Goal: Task Accomplishment & Management: Use online tool/utility

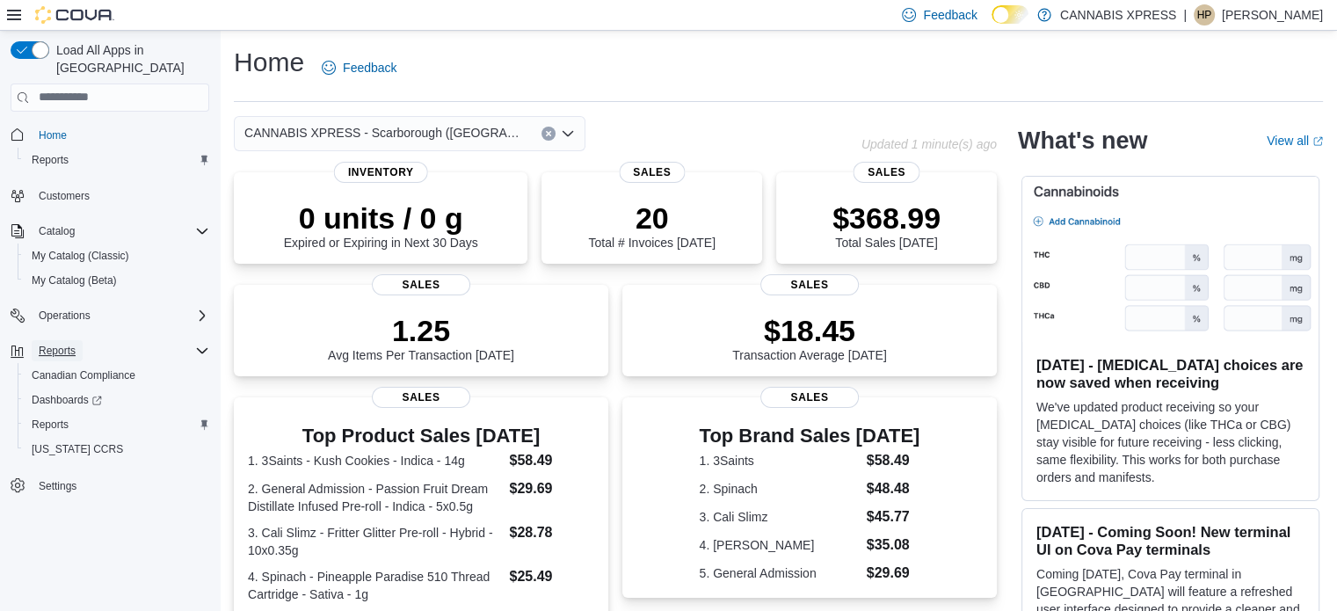
click at [60, 344] on span "Reports" at bounding box center [57, 351] width 37 height 14
click at [63, 344] on span "Reports" at bounding box center [57, 351] width 37 height 14
click at [56, 418] on span "Reports" at bounding box center [50, 425] width 37 height 14
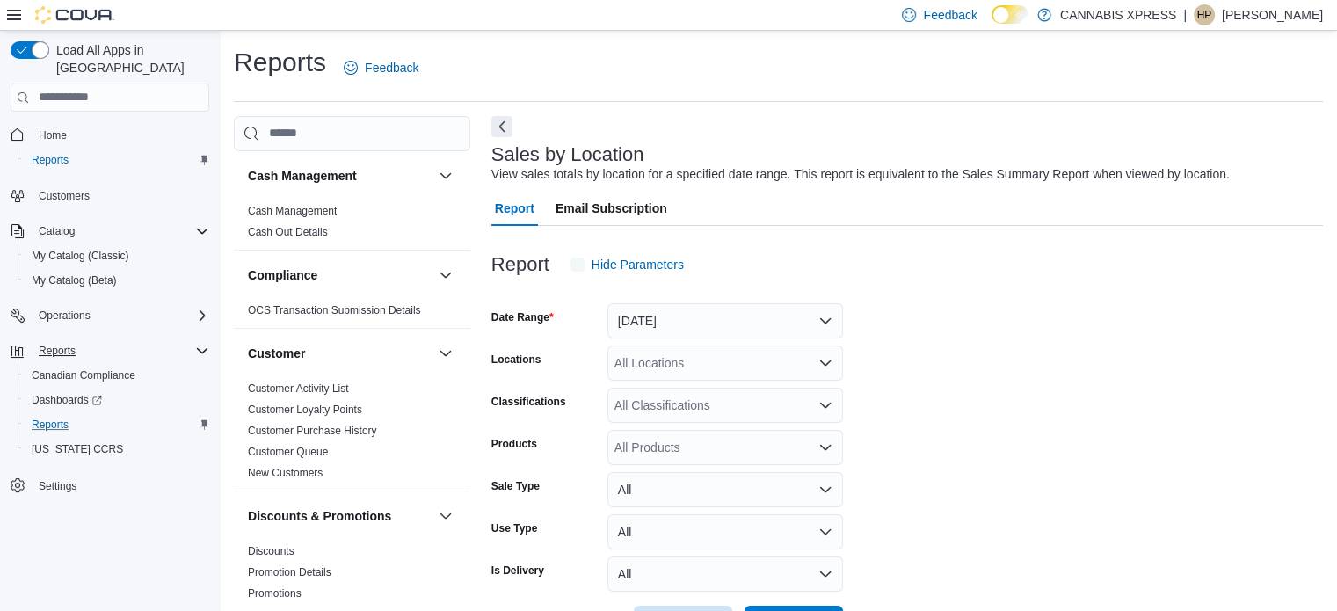
scroll to position [40, 0]
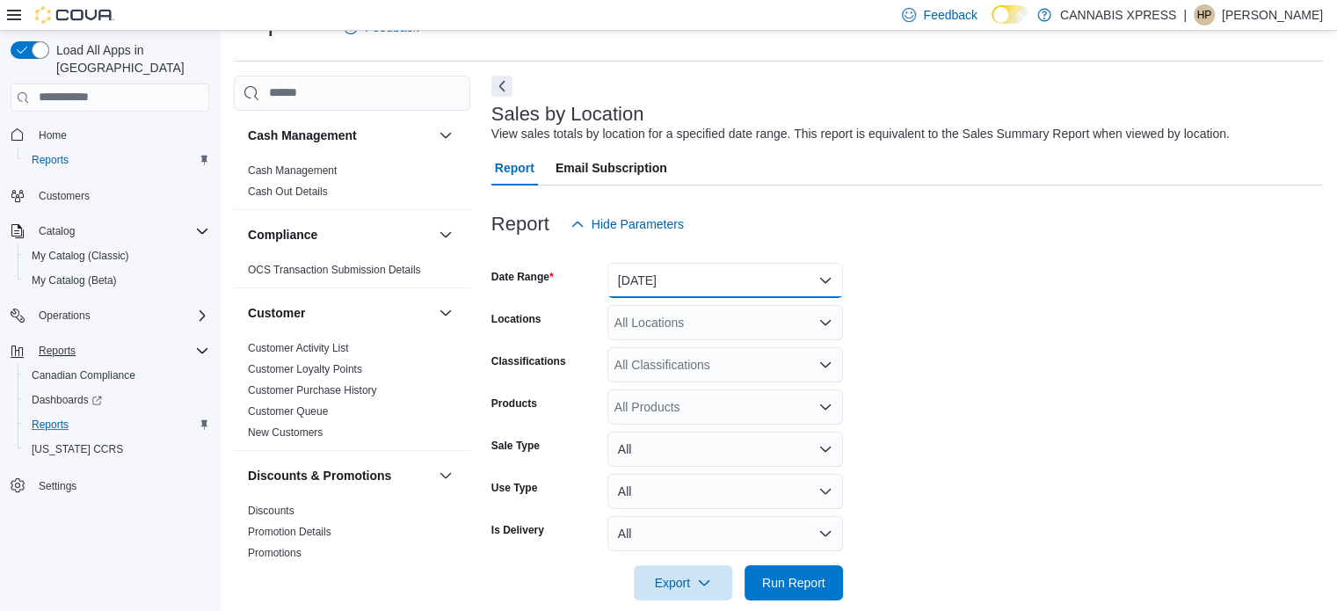
click at [730, 287] on button "[DATE]" at bounding box center [725, 280] width 236 height 35
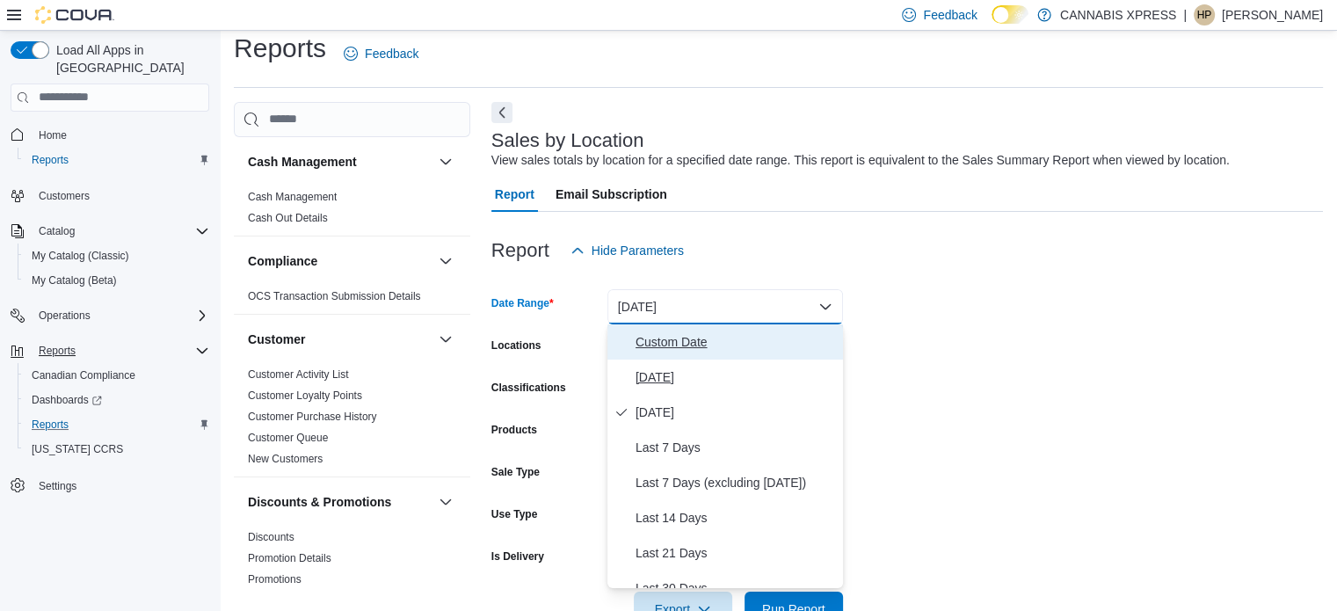
scroll to position [0, 0]
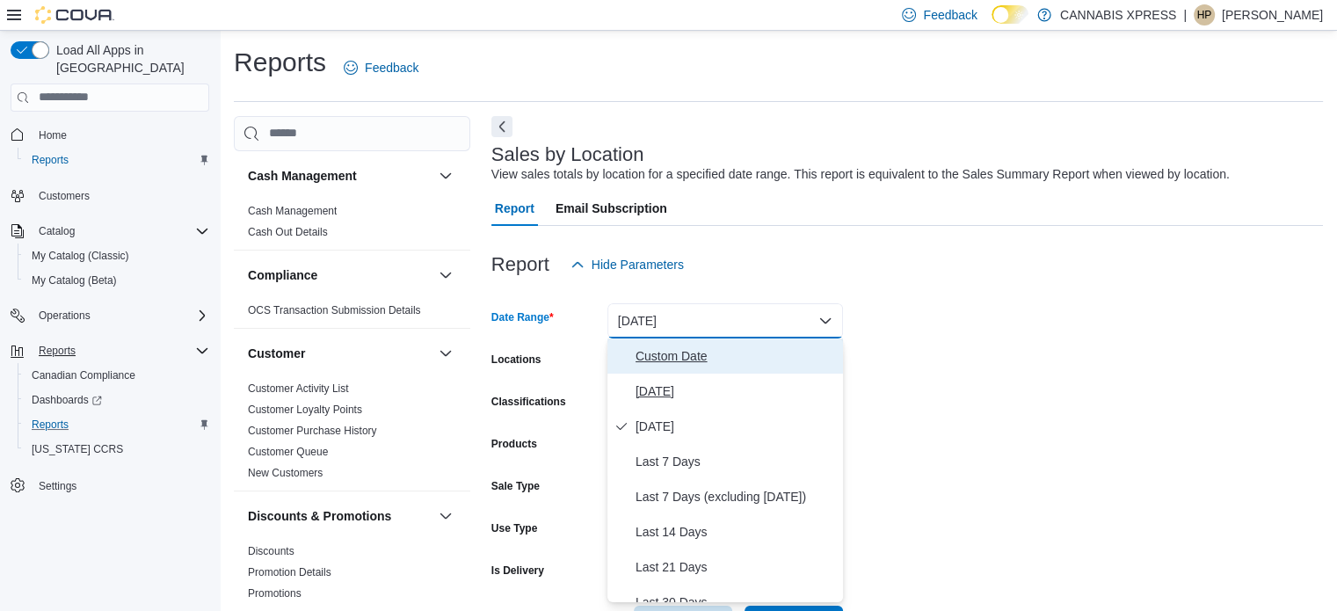
click at [701, 354] on span "Custom Date" at bounding box center [735, 355] width 200 height 21
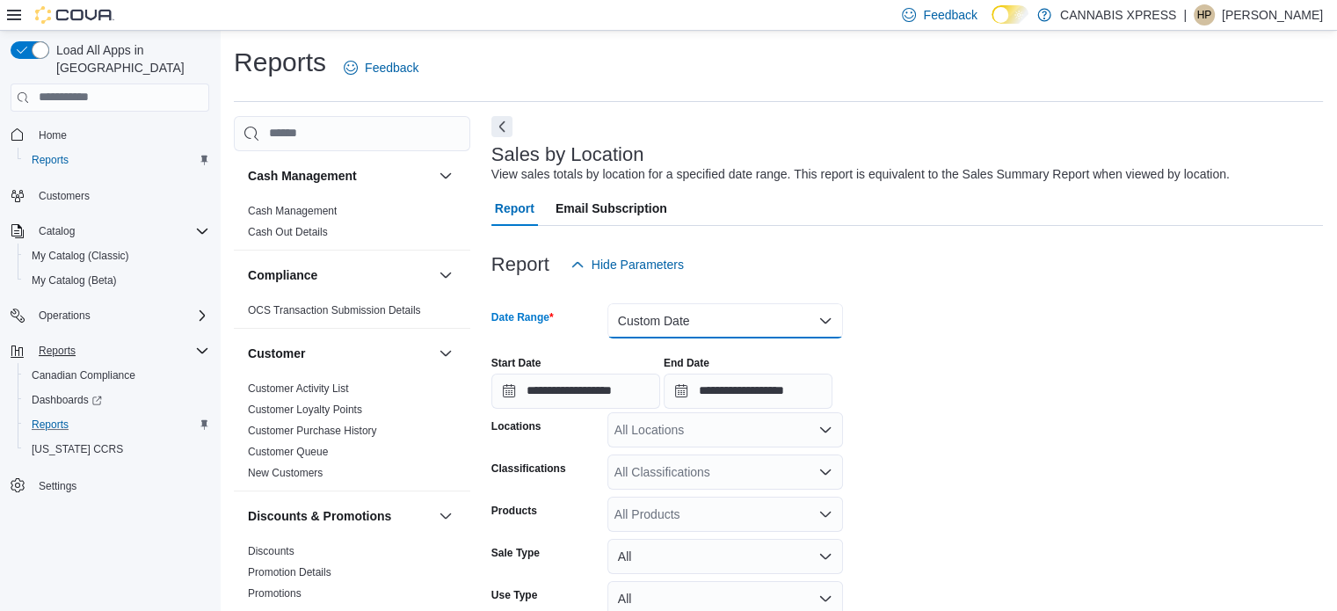
click at [658, 309] on button "Custom Date" at bounding box center [725, 320] width 236 height 35
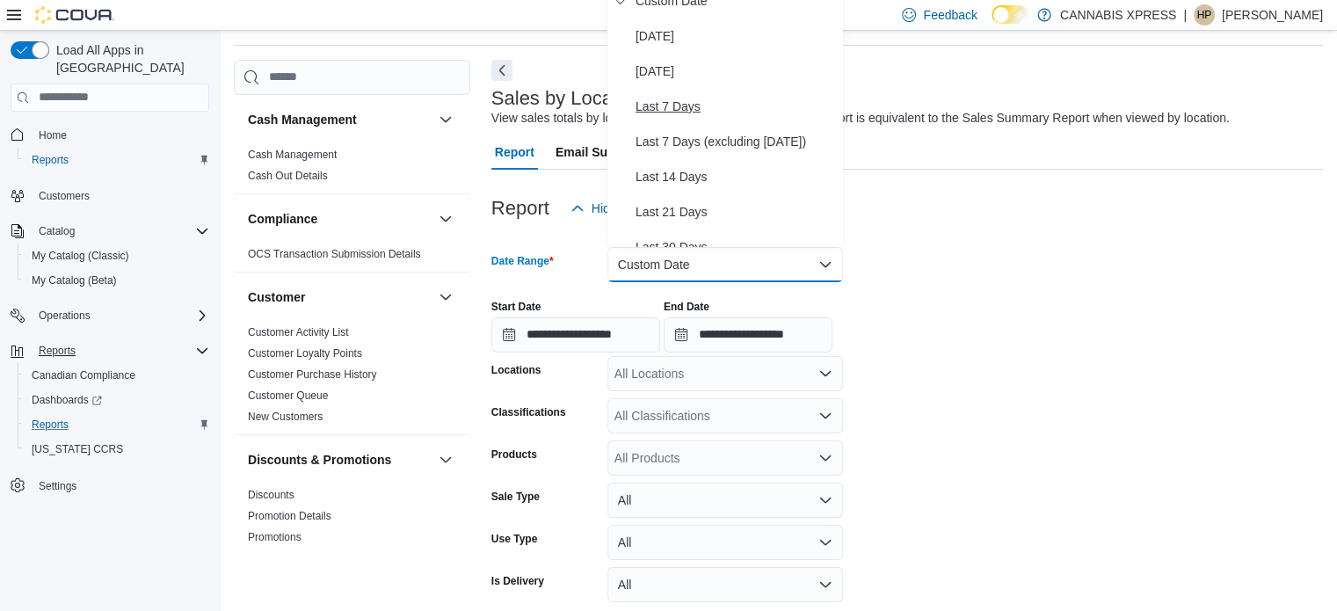
scroll to position [88, 0]
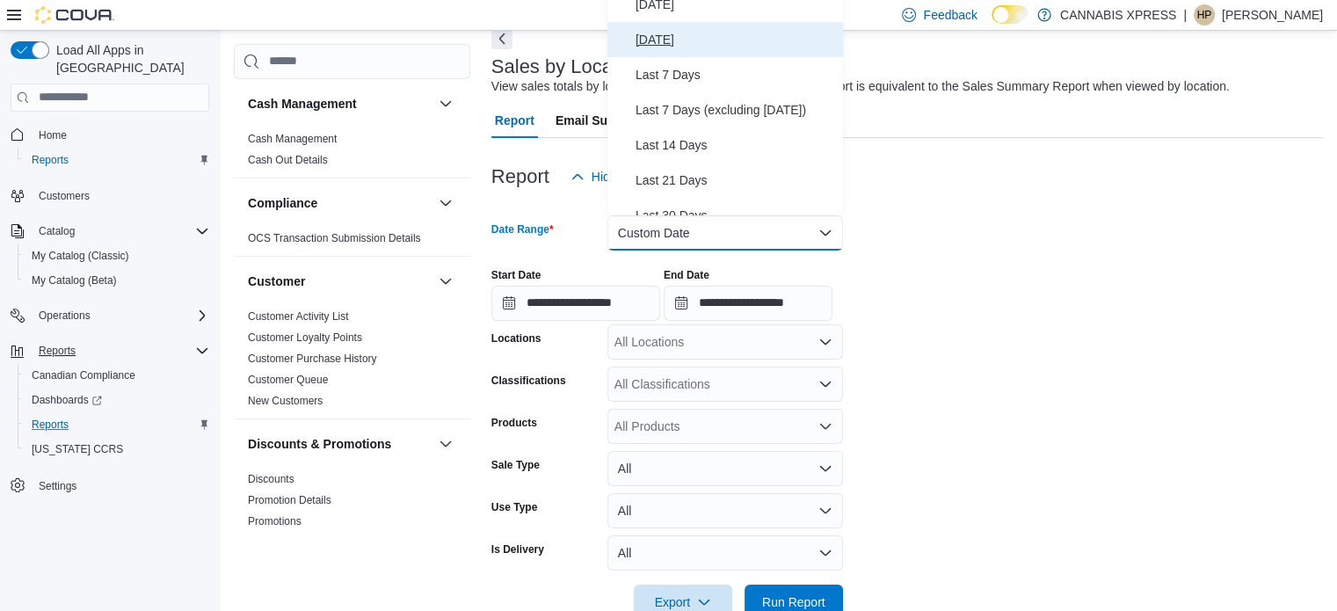
click at [678, 27] on button "[DATE]" at bounding box center [725, 39] width 236 height 35
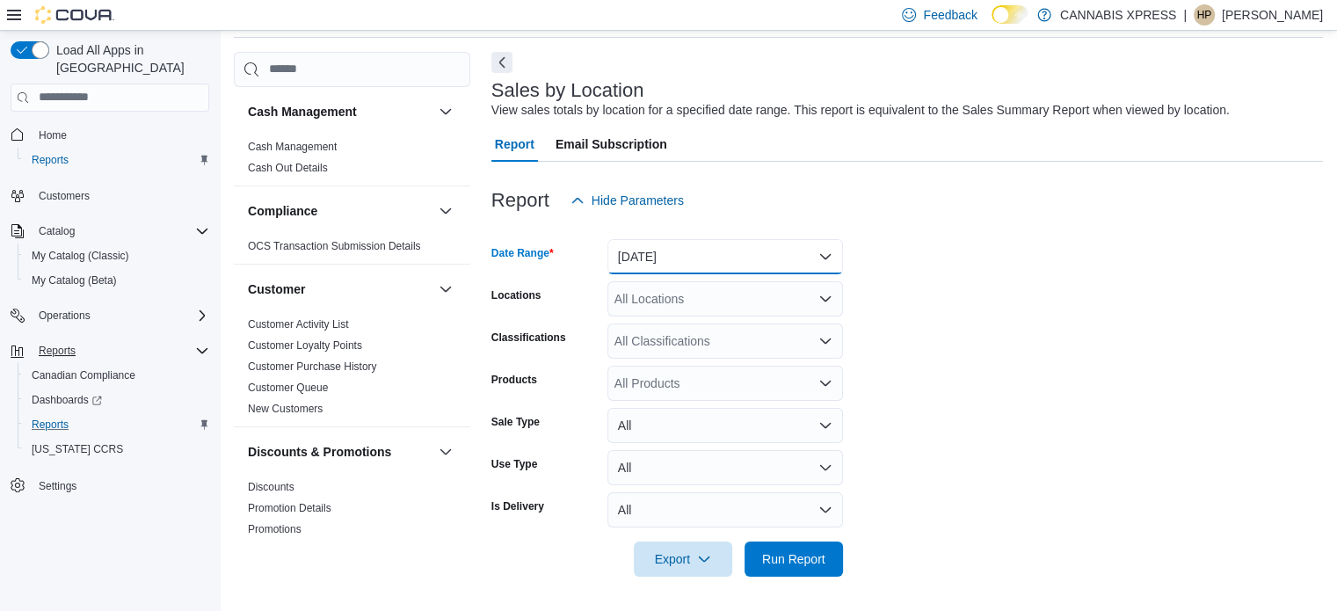
click at [657, 260] on button "[DATE]" at bounding box center [725, 256] width 236 height 35
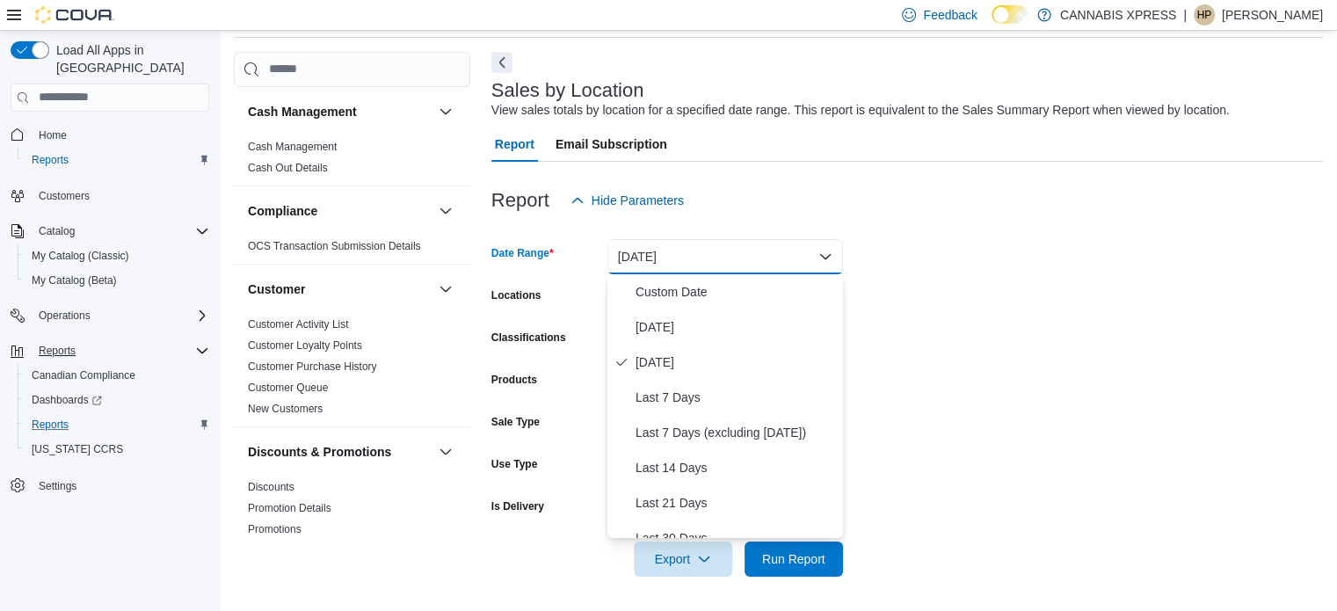
scroll to position [0, 0]
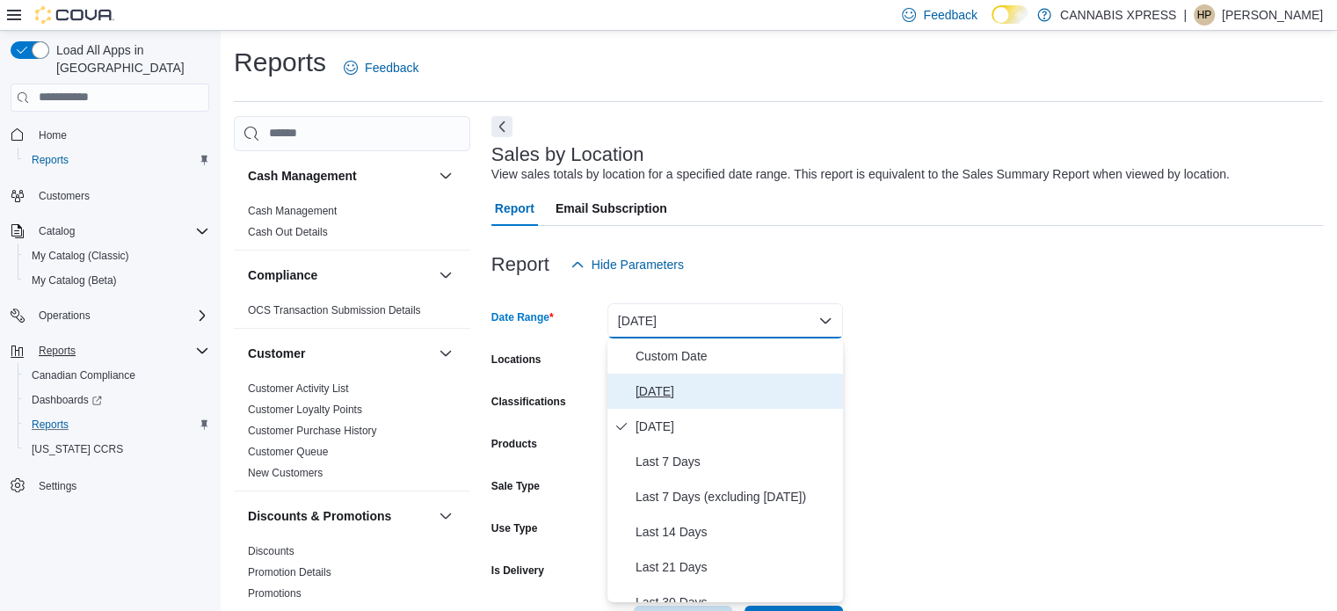
click at [682, 397] on span "[DATE]" at bounding box center [735, 391] width 200 height 21
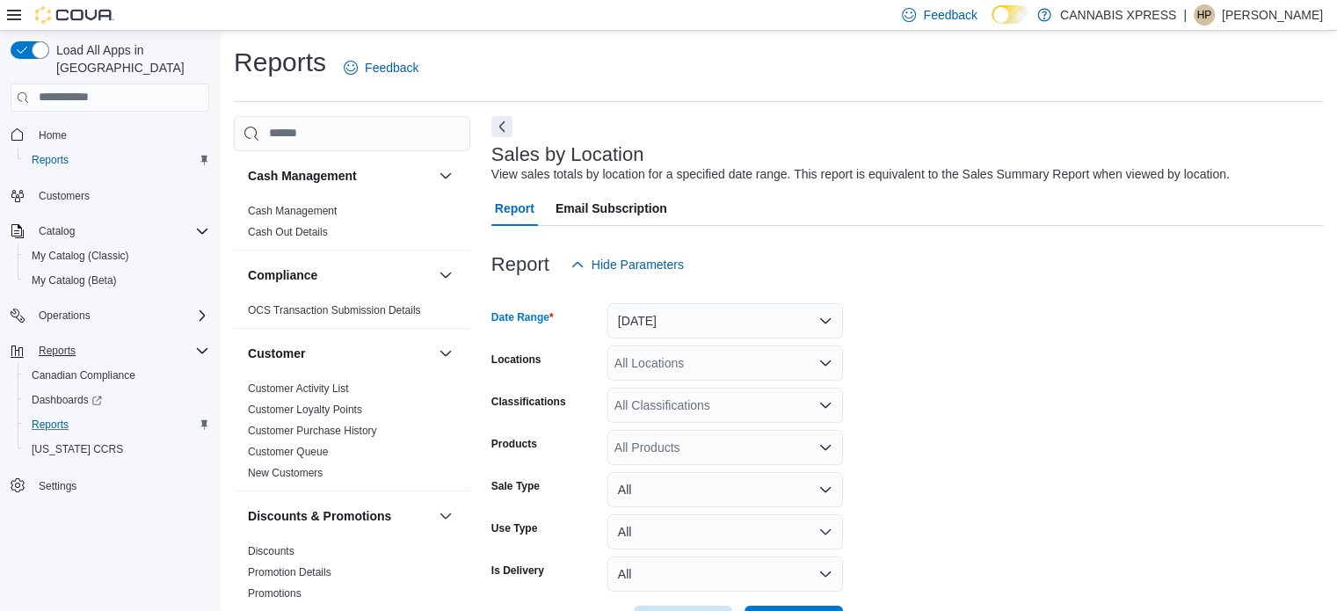
click at [802, 368] on div "All Locations" at bounding box center [725, 362] width 236 height 35
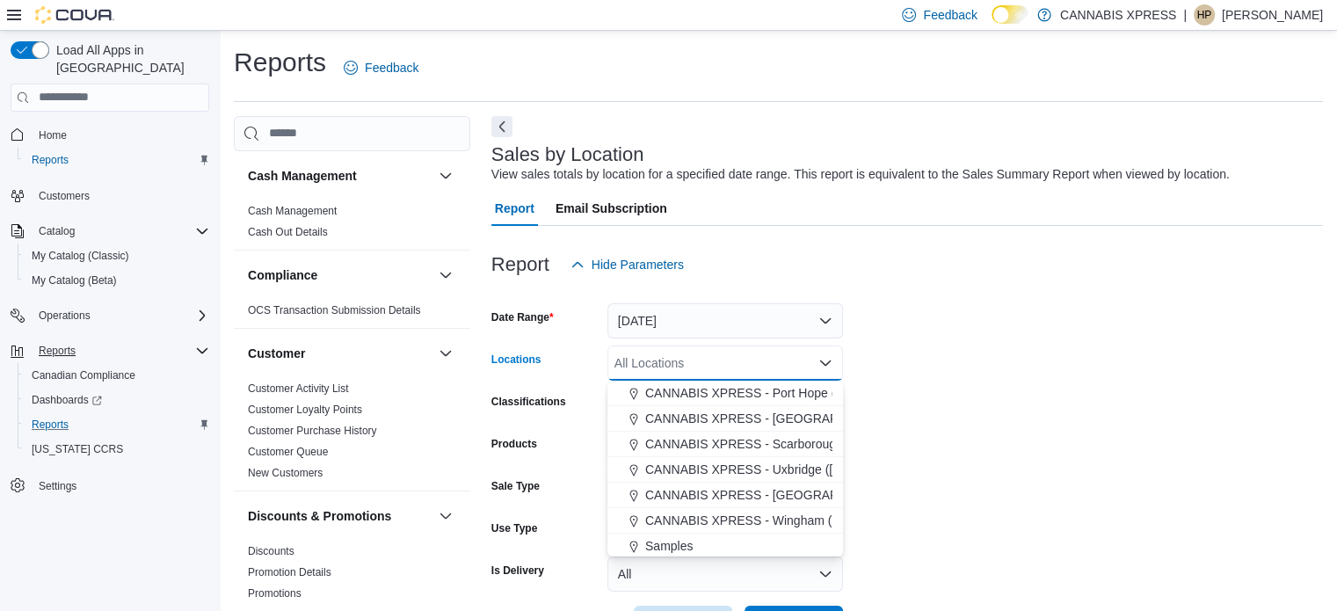
scroll to position [264, 0]
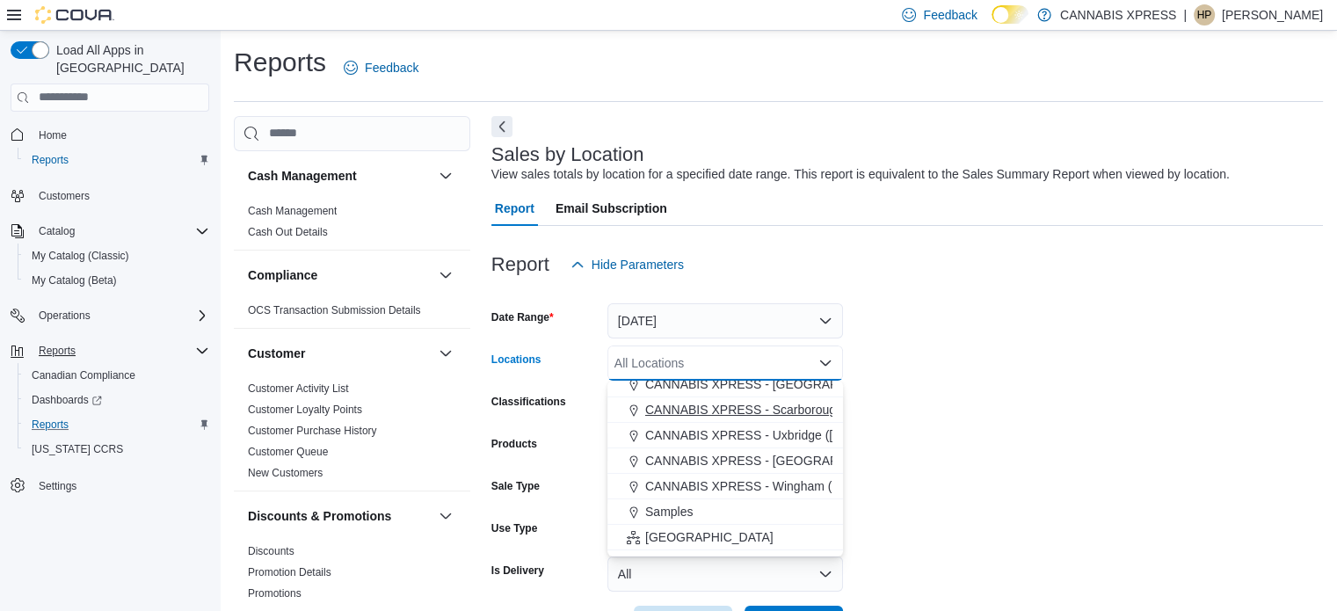
click at [792, 405] on span "CANNABIS XPRESS - Scarborough ([GEOGRAPHIC_DATA])" at bounding box center [814, 410] width 338 height 18
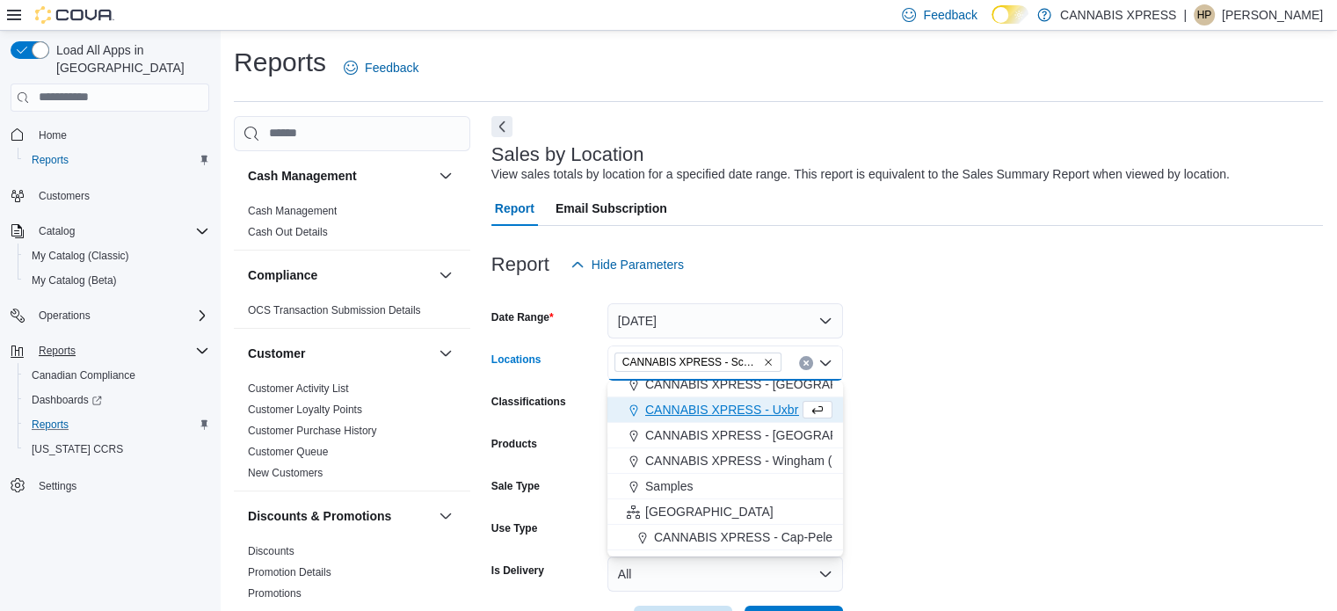
click at [995, 418] on form "Date Range Today Locations CANNABIS XPRESS - Scarborough (Steeles Avenue) Combo…" at bounding box center [907, 461] width 832 height 359
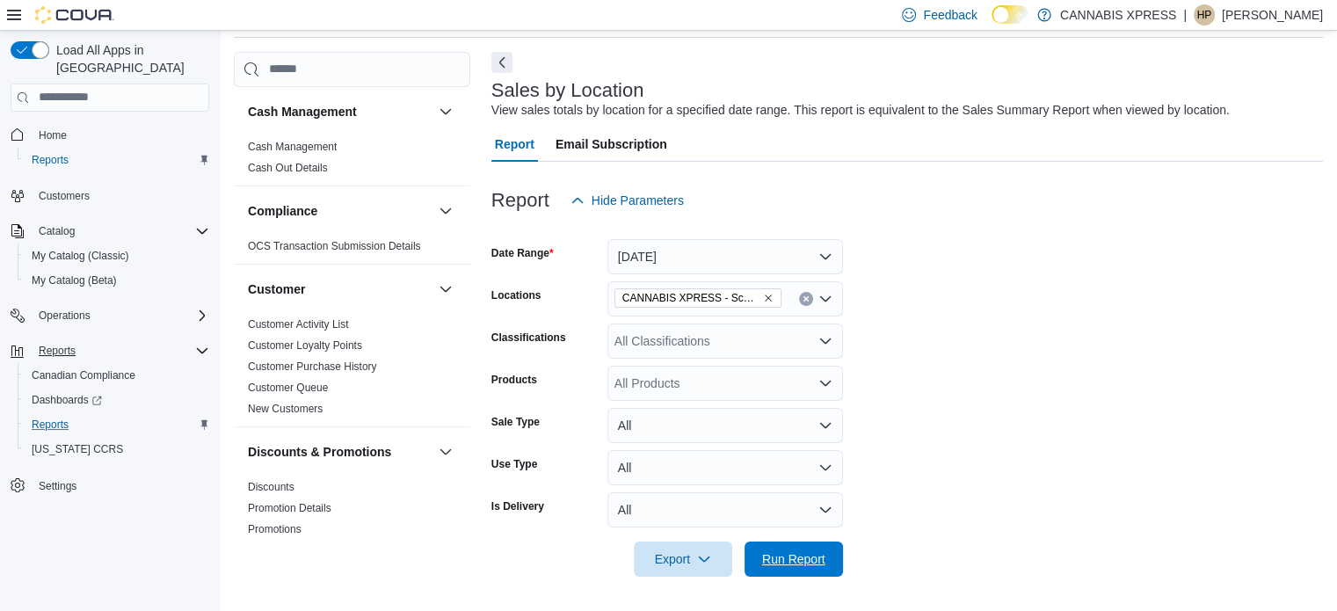
scroll to position [4, 0]
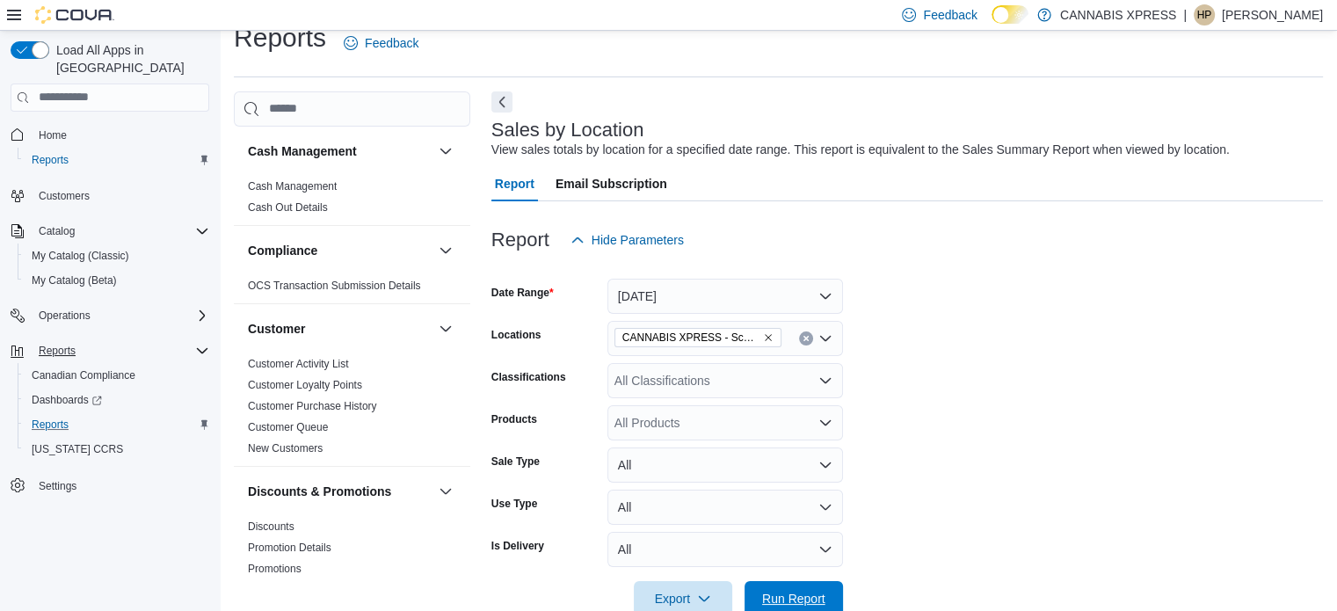
click at [795, 554] on form "Date Range Today Locations CANNABIS XPRESS - Scarborough (Steeles Avenue) Class…" at bounding box center [907, 437] width 832 height 359
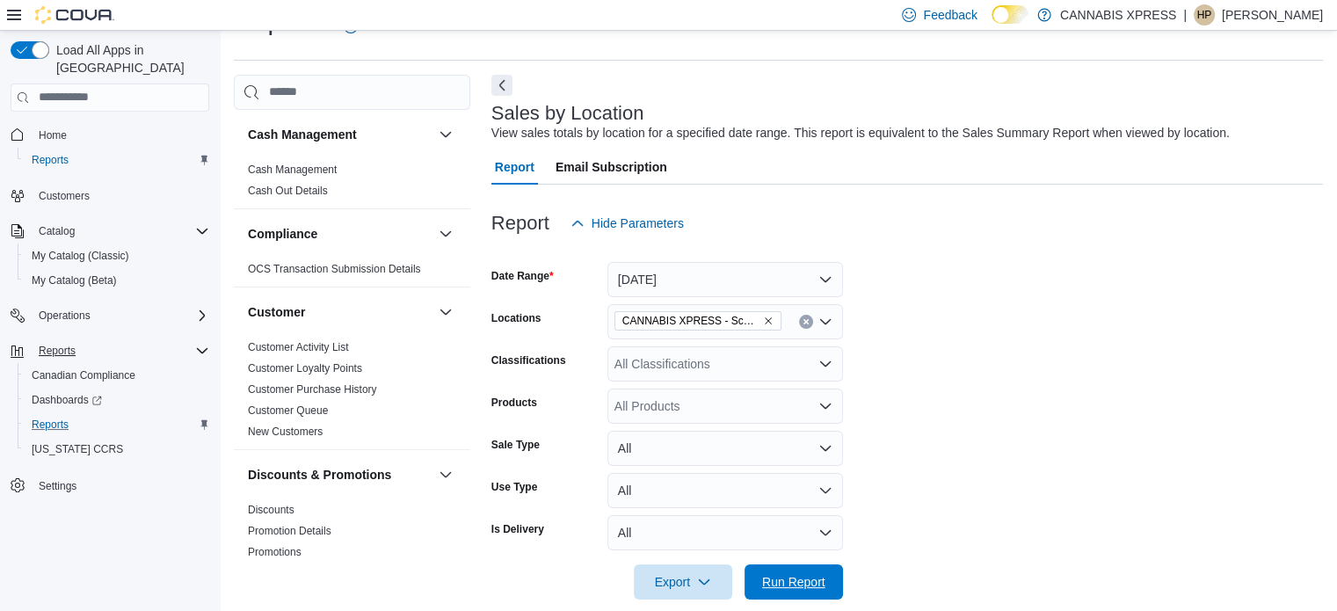
scroll to position [64, 0]
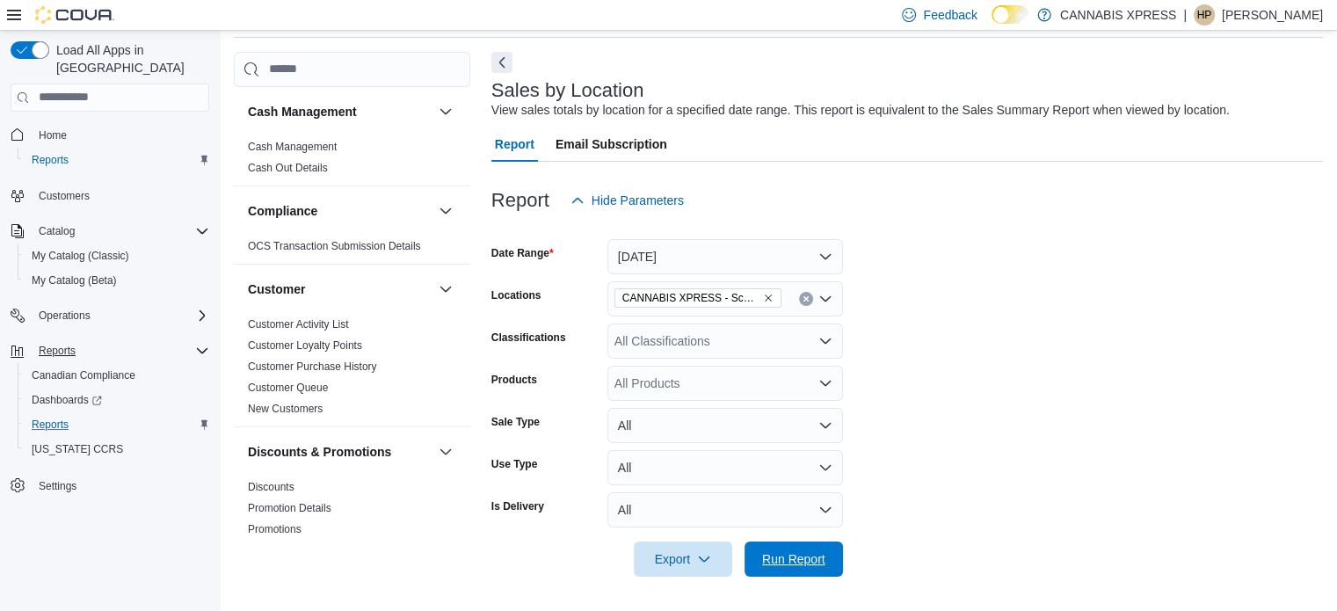
click at [791, 563] on span "Run Report" at bounding box center [793, 559] width 63 height 18
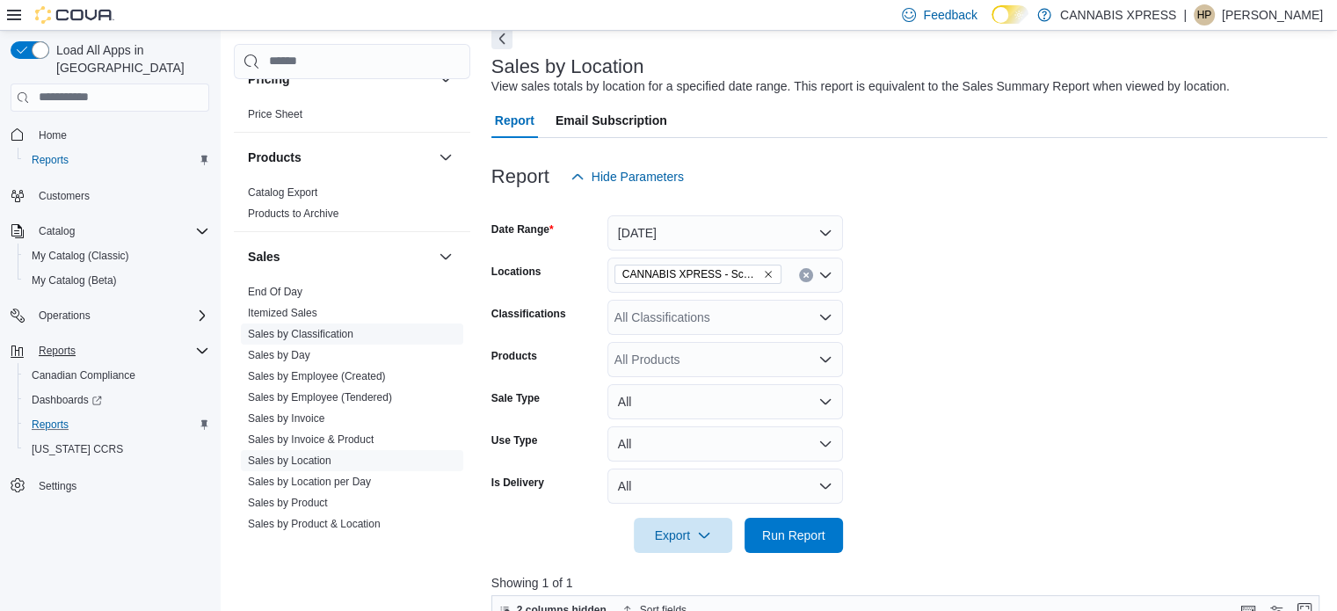
scroll to position [1055, 0]
click at [358, 372] on link "Sales by Employee (Created)" at bounding box center [317, 373] width 138 height 12
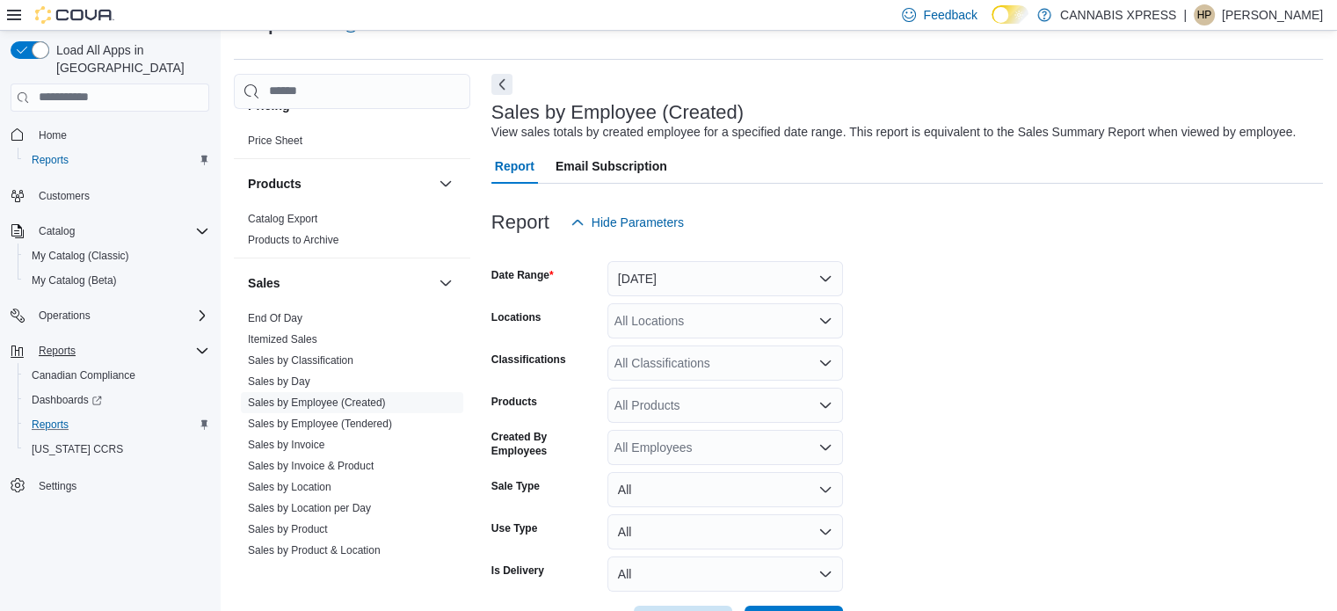
scroll to position [40, 0]
click at [638, 291] on button "[DATE]" at bounding box center [725, 280] width 236 height 35
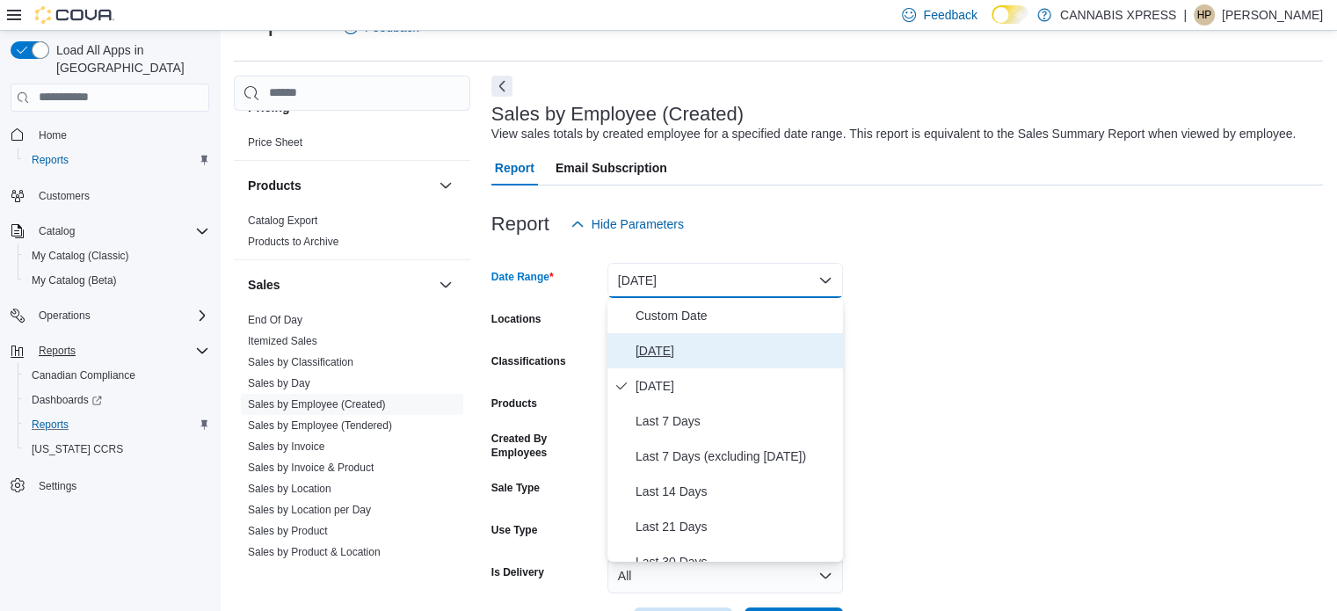
click at [652, 347] on span "[DATE]" at bounding box center [735, 350] width 200 height 21
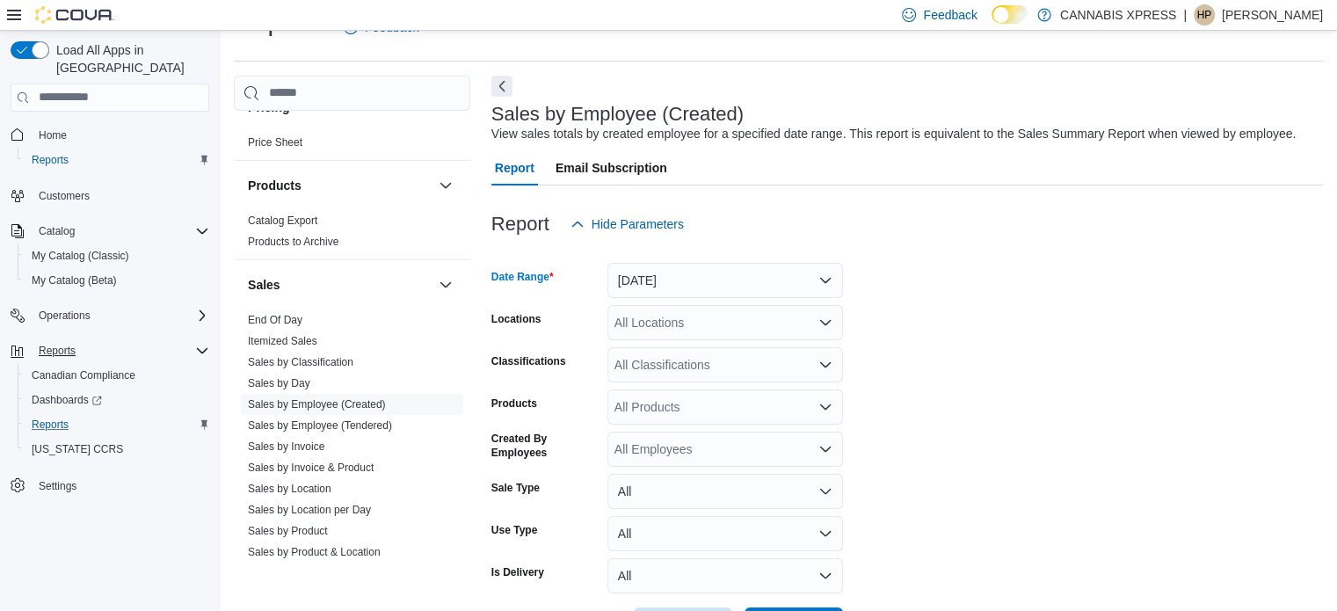
click at [655, 337] on div "All Locations" at bounding box center [725, 322] width 236 height 35
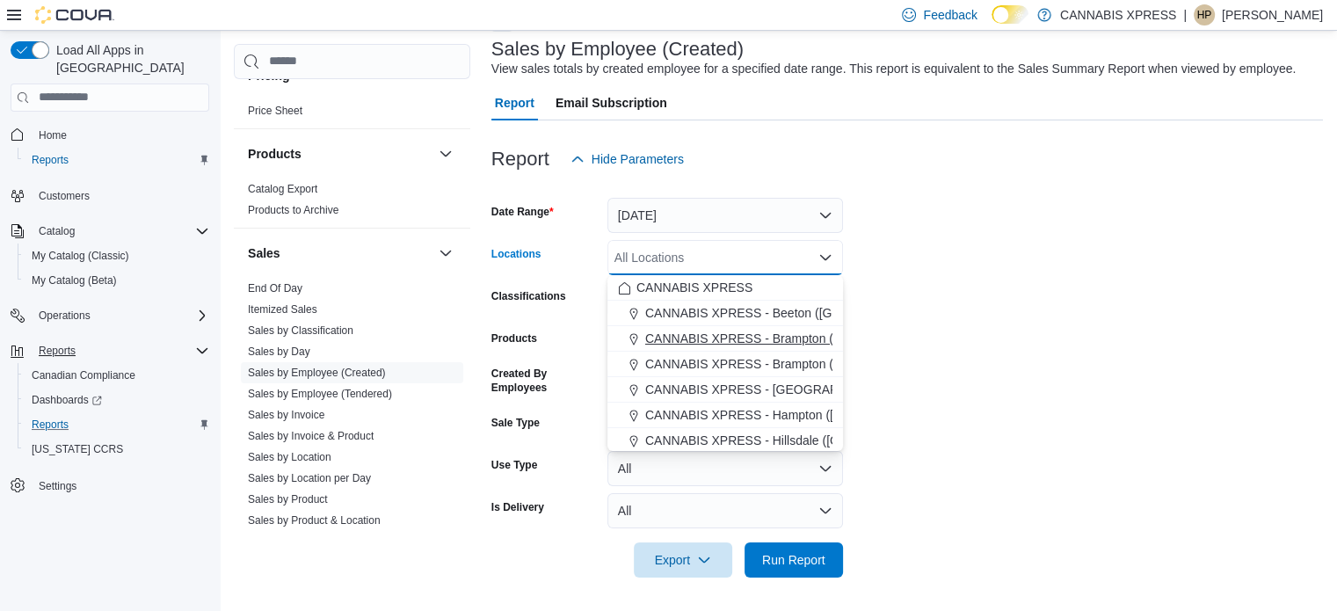
scroll to position [106, 0]
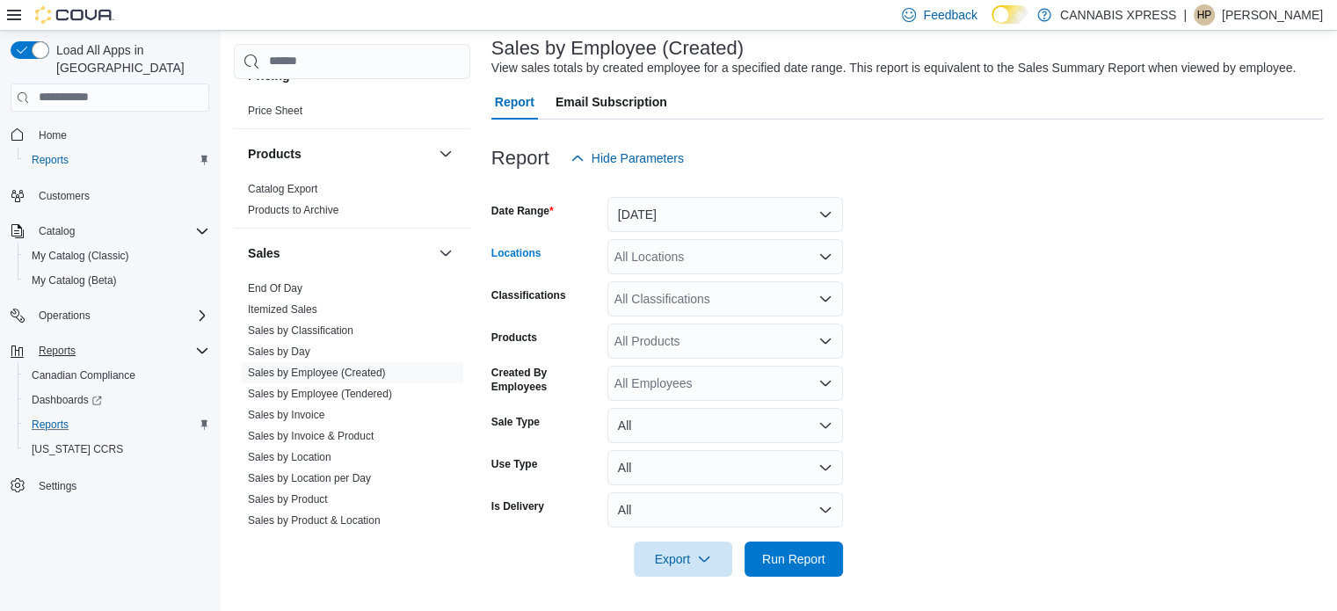
click at [689, 252] on div "All Locations Combo box. Selected. Combo box input. All Locations. Type some te…" at bounding box center [725, 256] width 236 height 35
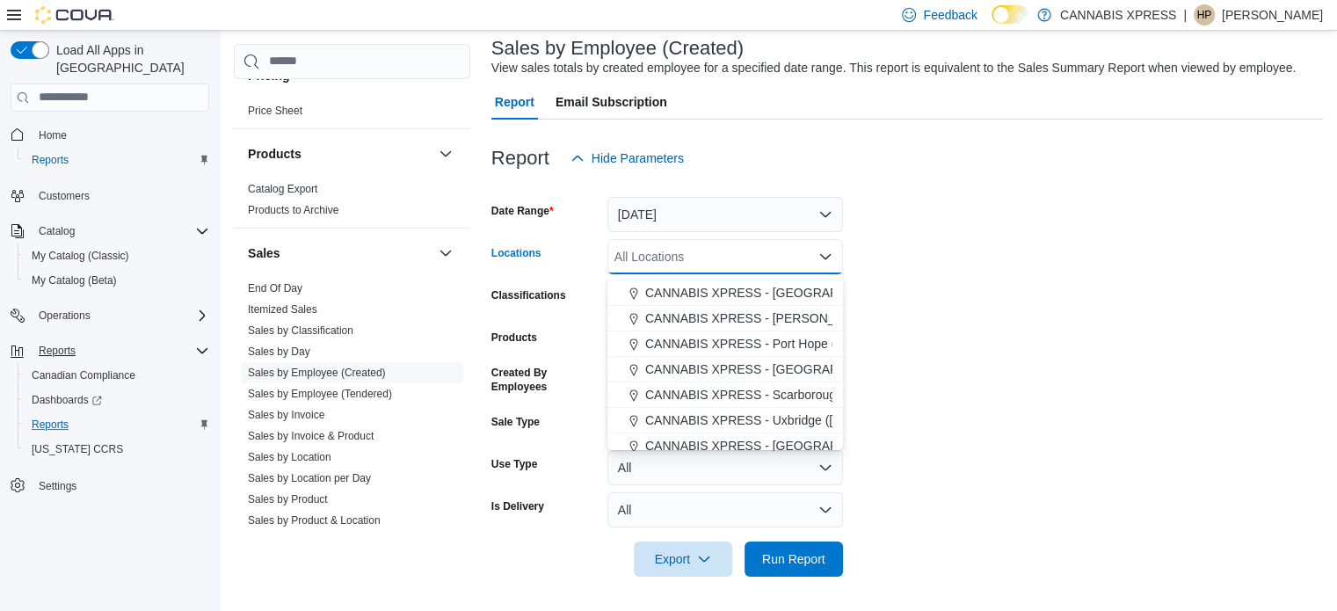
scroll to position [176, 0]
click at [764, 379] on button "CANNABIS XPRESS - Scarborough ([GEOGRAPHIC_DATA])" at bounding box center [725, 391] width 236 height 25
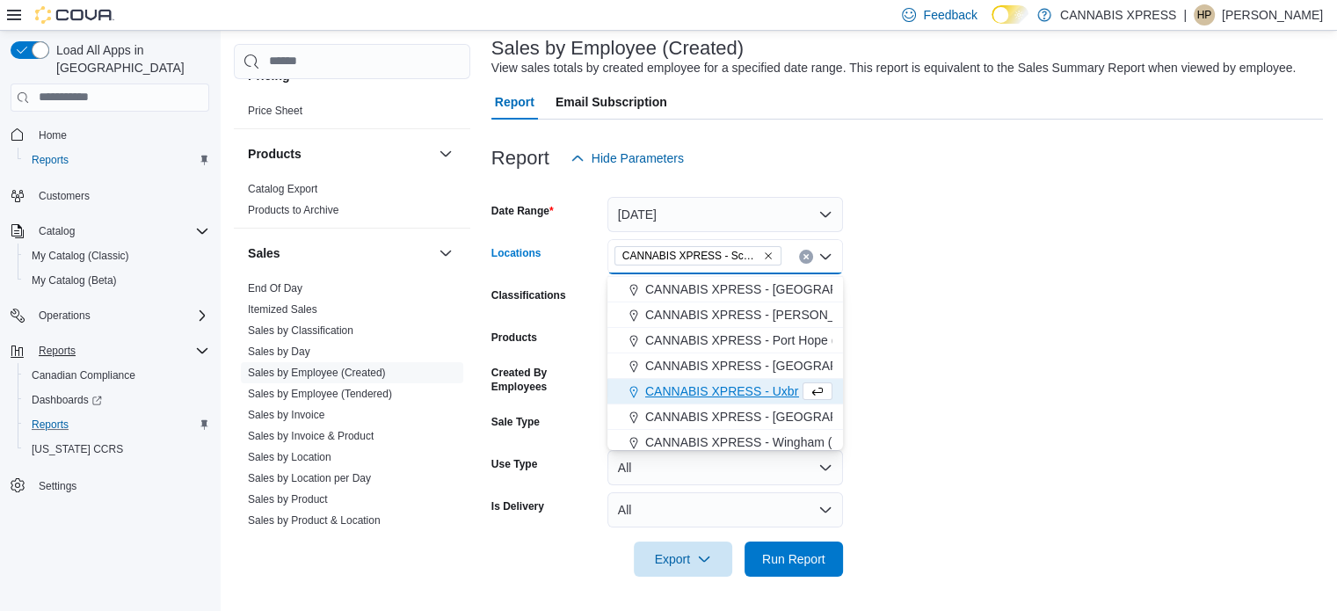
click at [928, 532] on div at bounding box center [907, 534] width 832 height 14
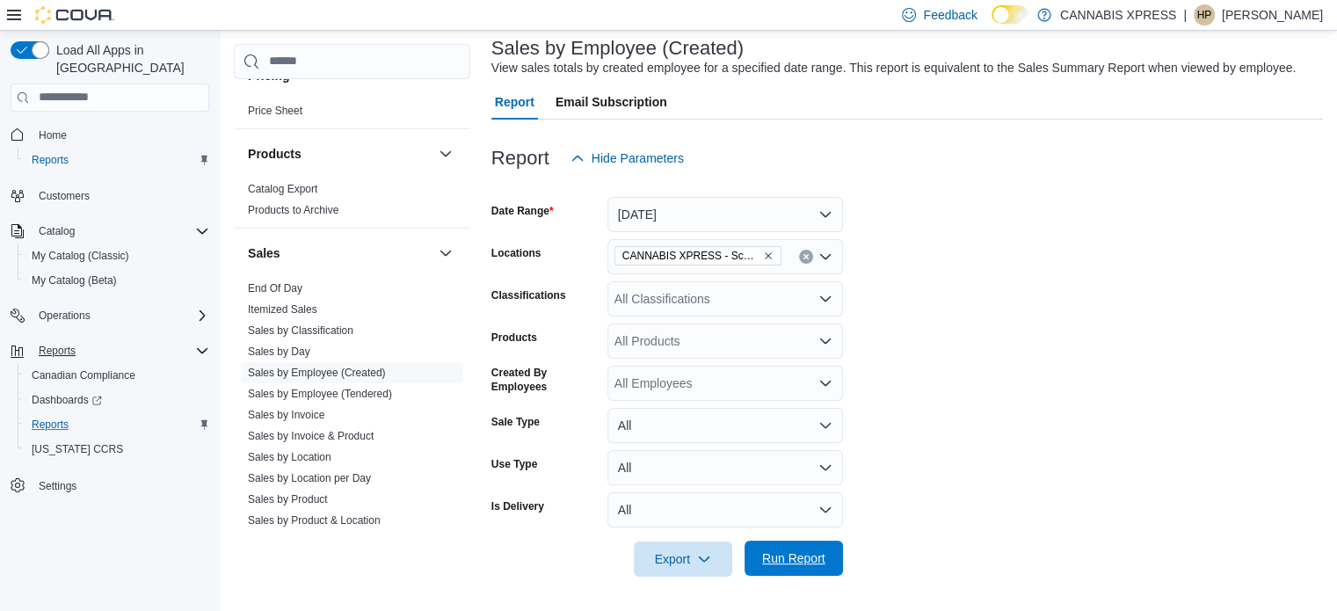
click at [826, 555] on span "Run Report" at bounding box center [793, 558] width 77 height 35
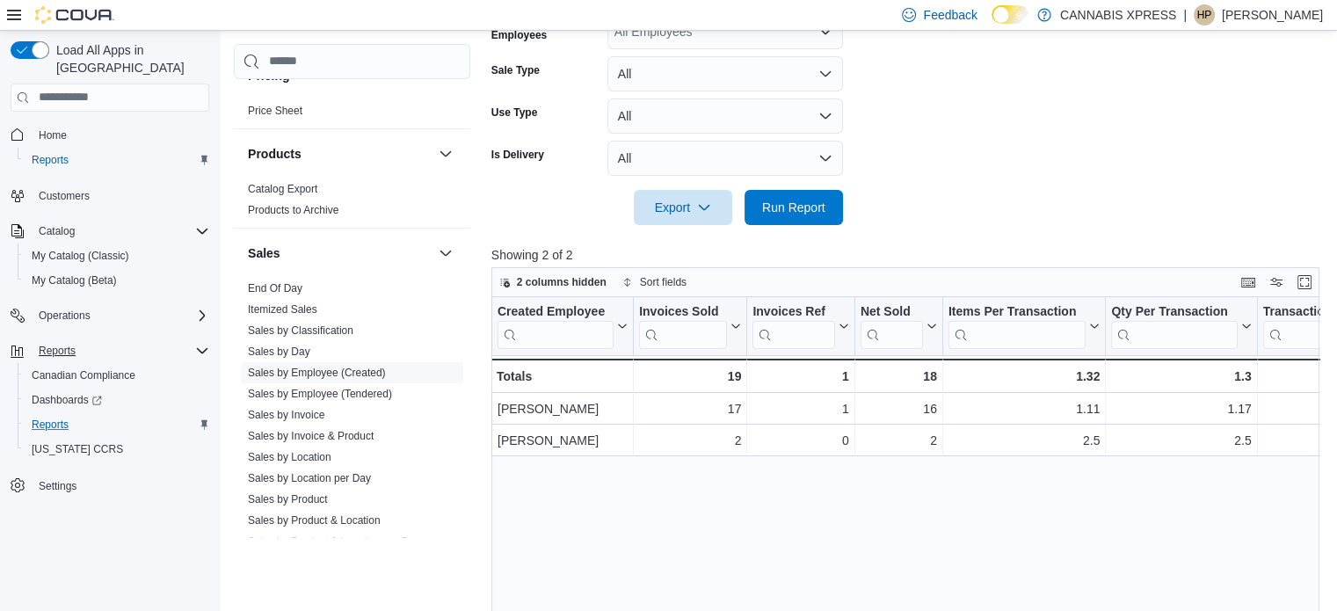
click at [703, 466] on div "Created Employee Click to view column header actions Invoices Sold Click to vie…" at bounding box center [909, 527] width 837 height 460
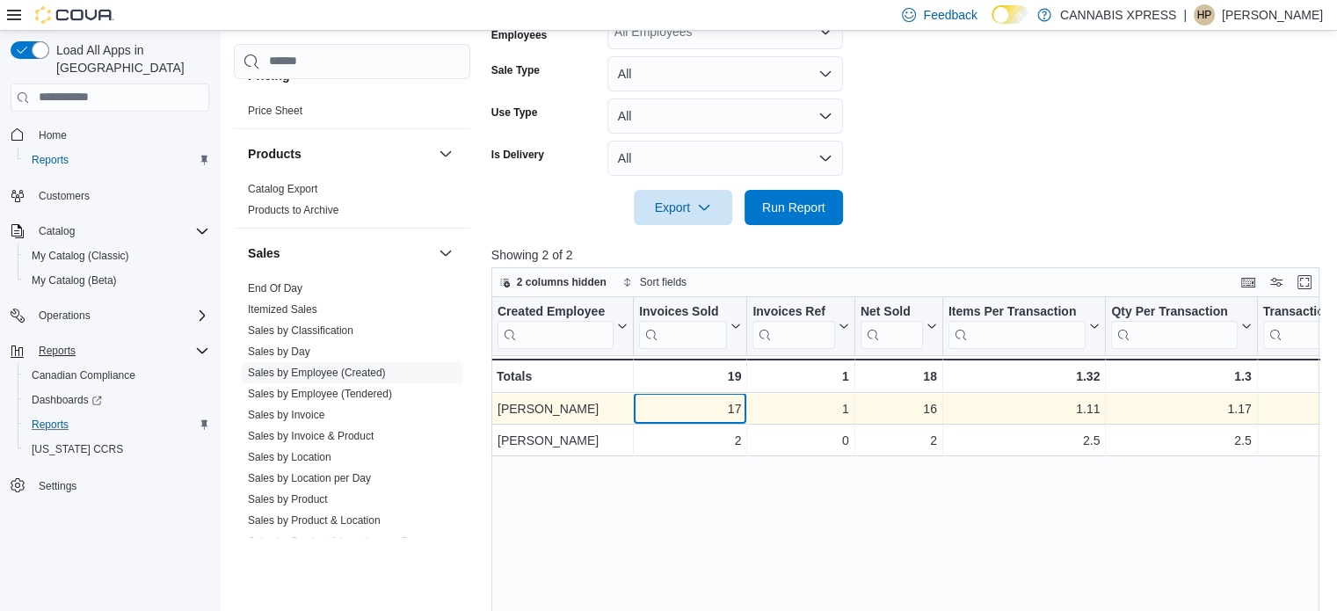
click at [718, 422] on div "17 - Invoices Sold, column 2, row 1" at bounding box center [690, 409] width 113 height 32
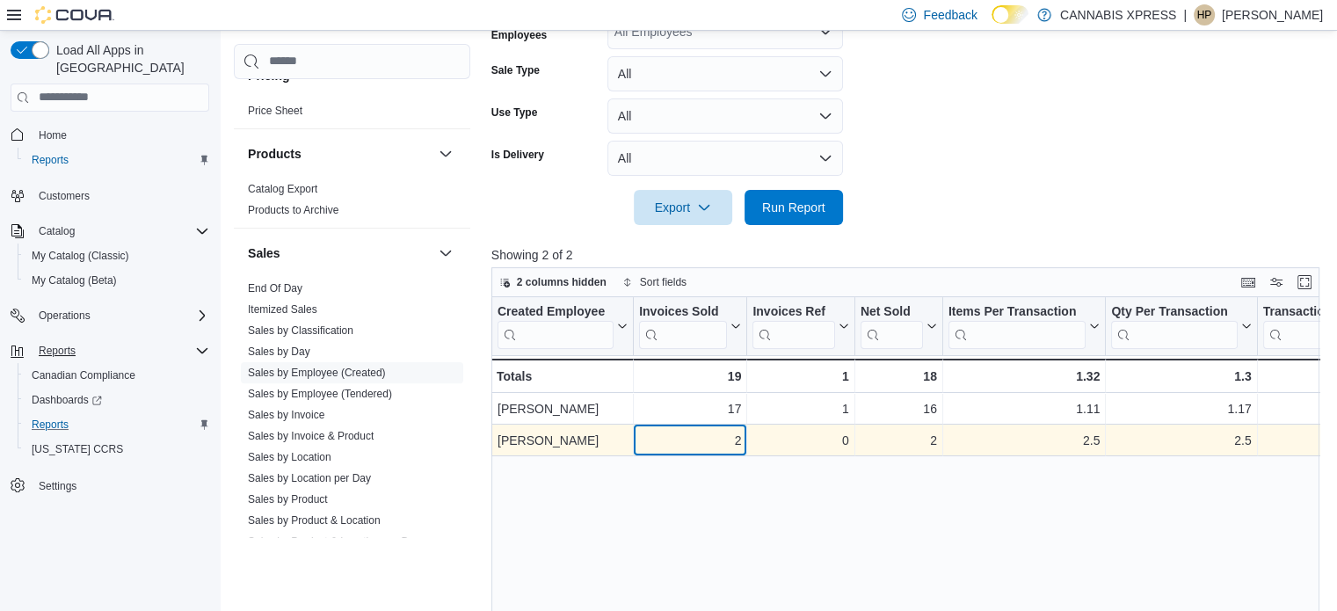
click at [693, 430] on div "2" at bounding box center [690, 440] width 102 height 21
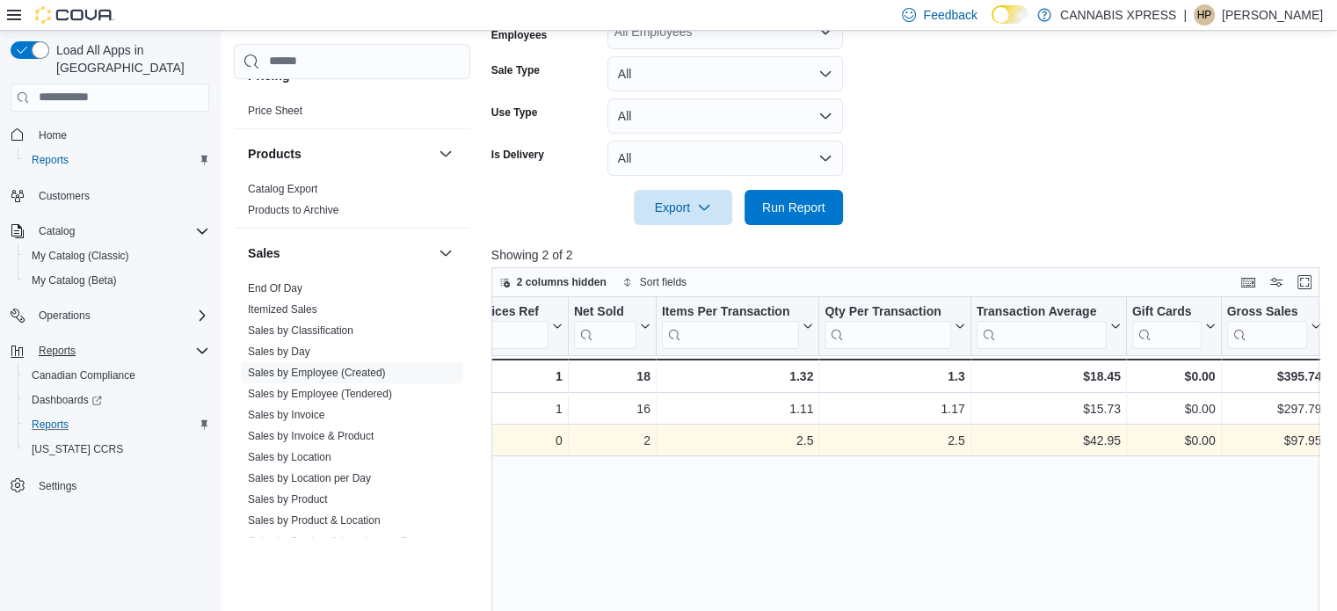
scroll to position [0, 373]
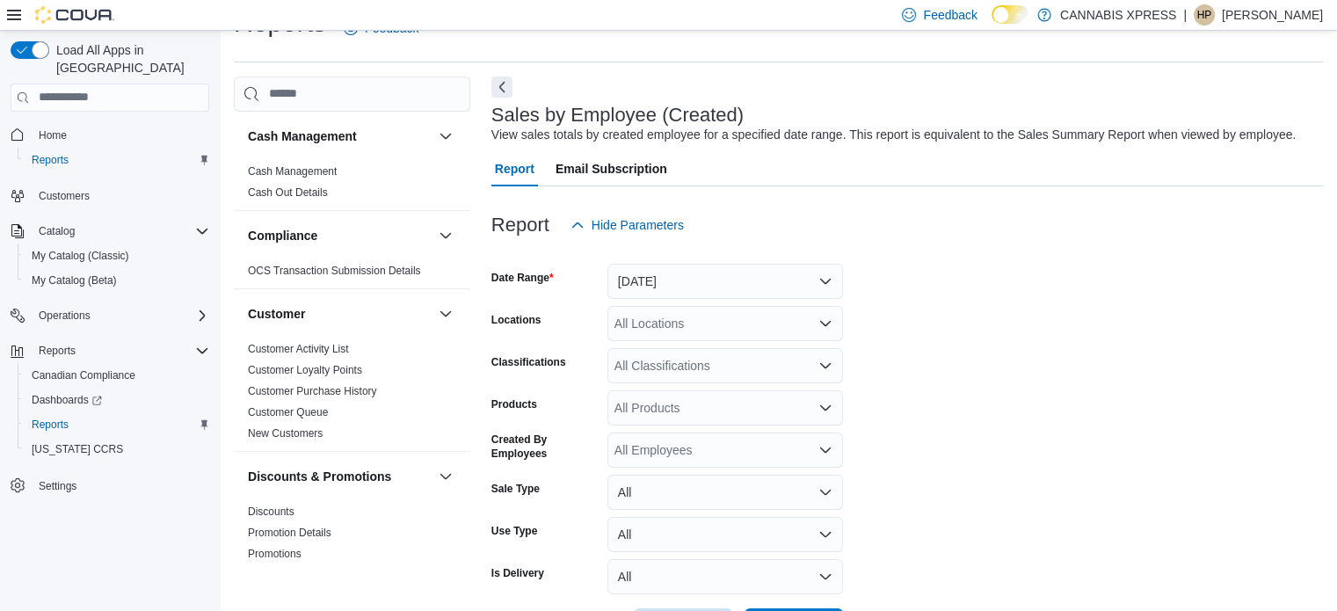
scroll to position [40, 0]
drag, startPoint x: 724, startPoint y: 233, endPoint x: 713, endPoint y: 243, distance: 15.6
click at [724, 233] on div "Report Hide Parameters" at bounding box center [907, 224] width 832 height 35
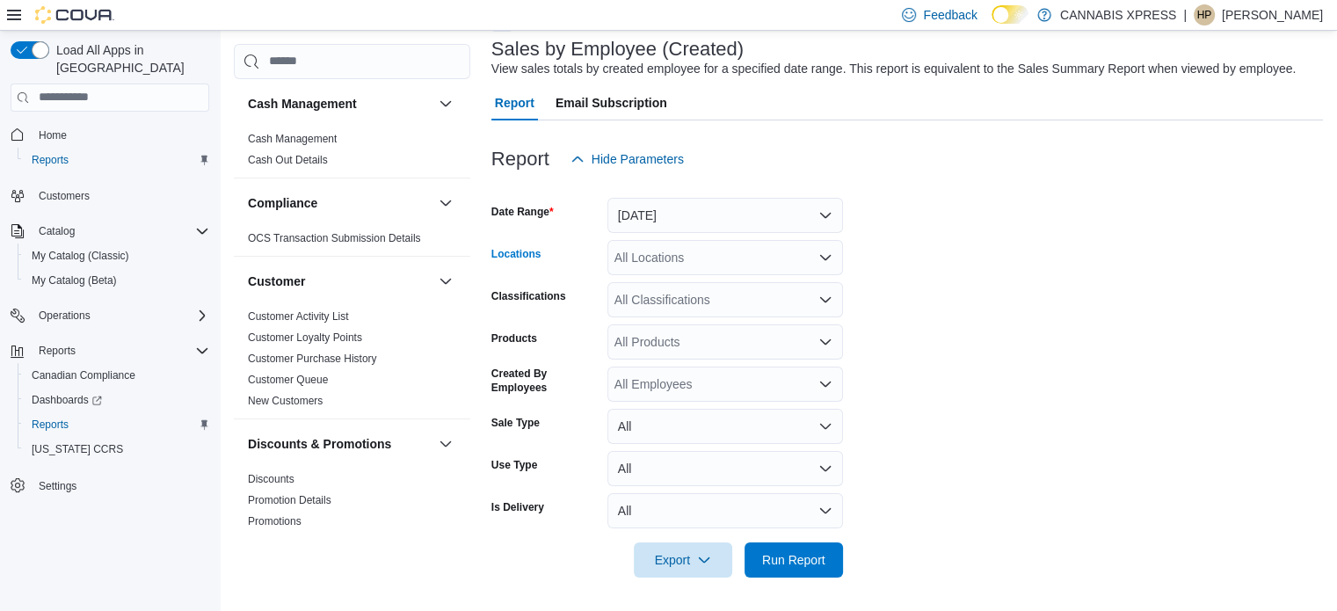
drag, startPoint x: 704, startPoint y: 258, endPoint x: 703, endPoint y: 269, distance: 11.5
click at [703, 269] on div "All Locations" at bounding box center [725, 257] width 236 height 35
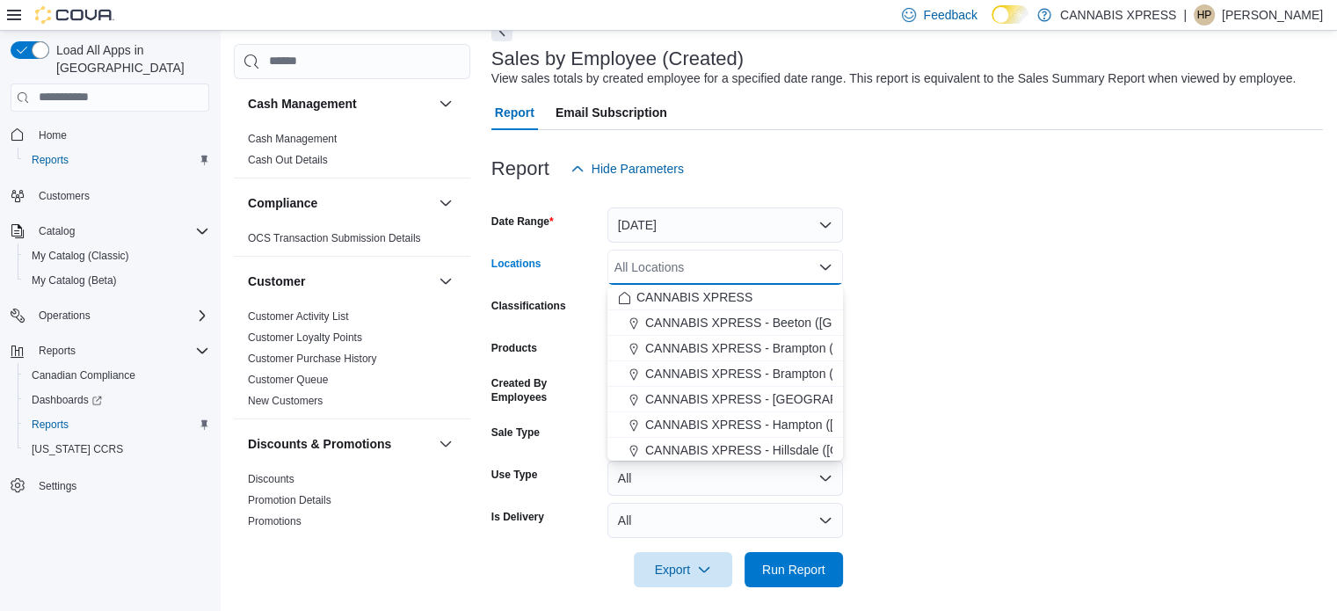
scroll to position [106, 0]
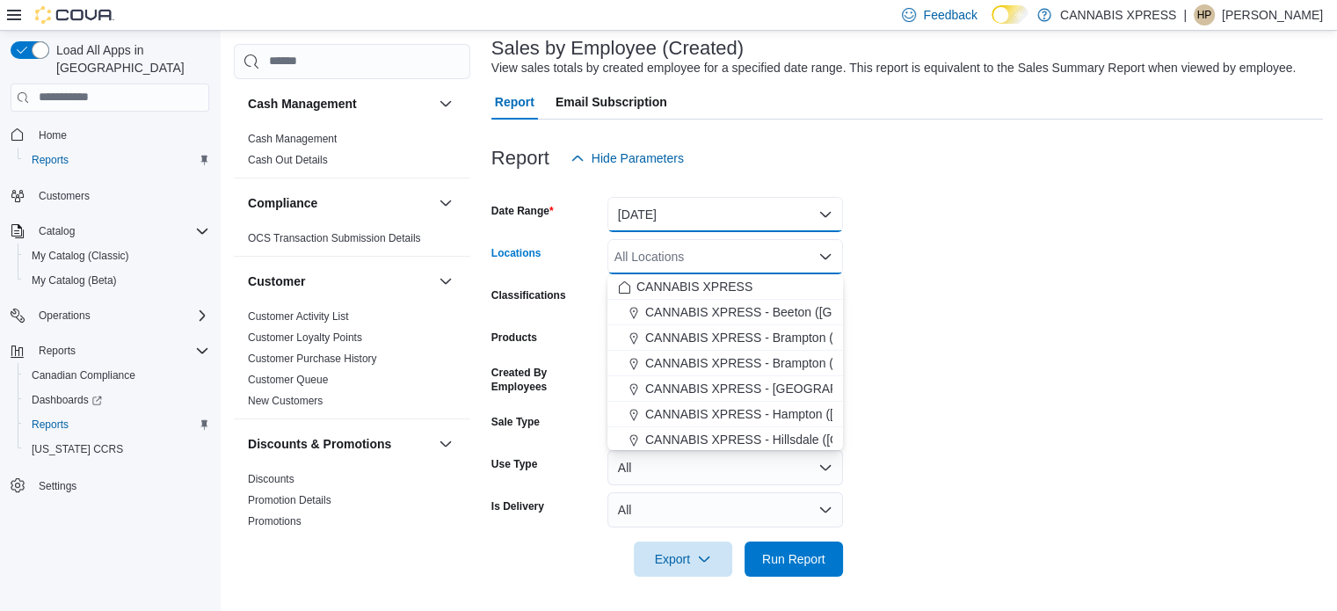
click at [692, 221] on button "[DATE]" at bounding box center [725, 214] width 236 height 35
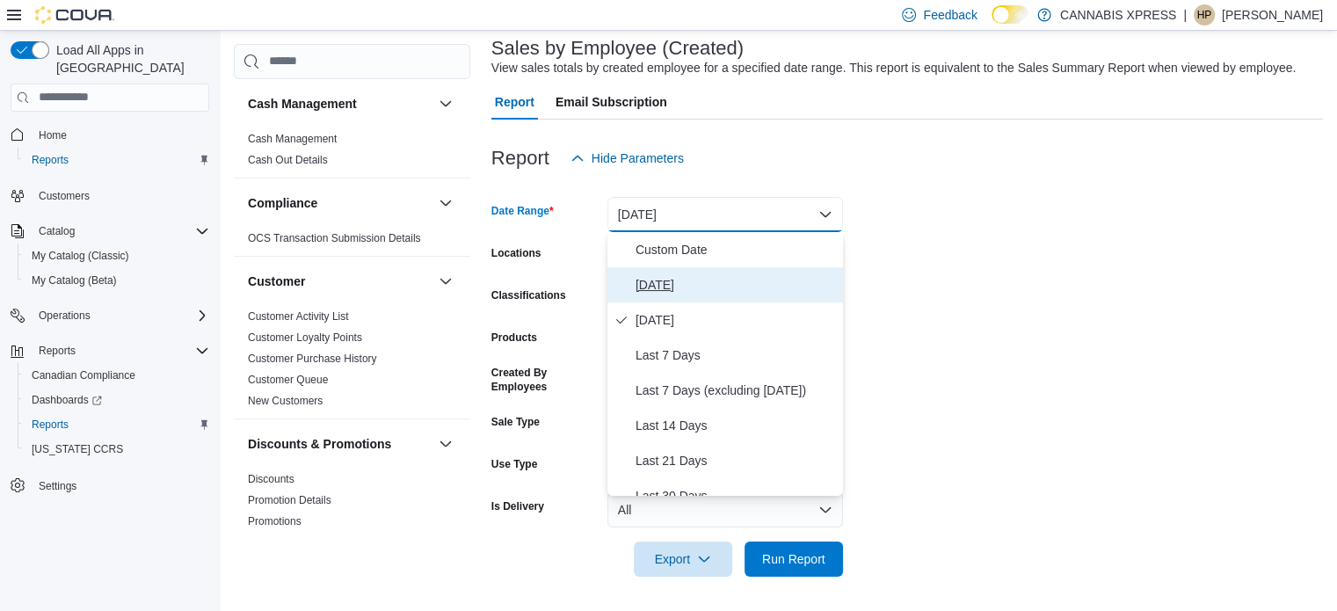
click at [666, 287] on span "[DATE]" at bounding box center [735, 284] width 200 height 21
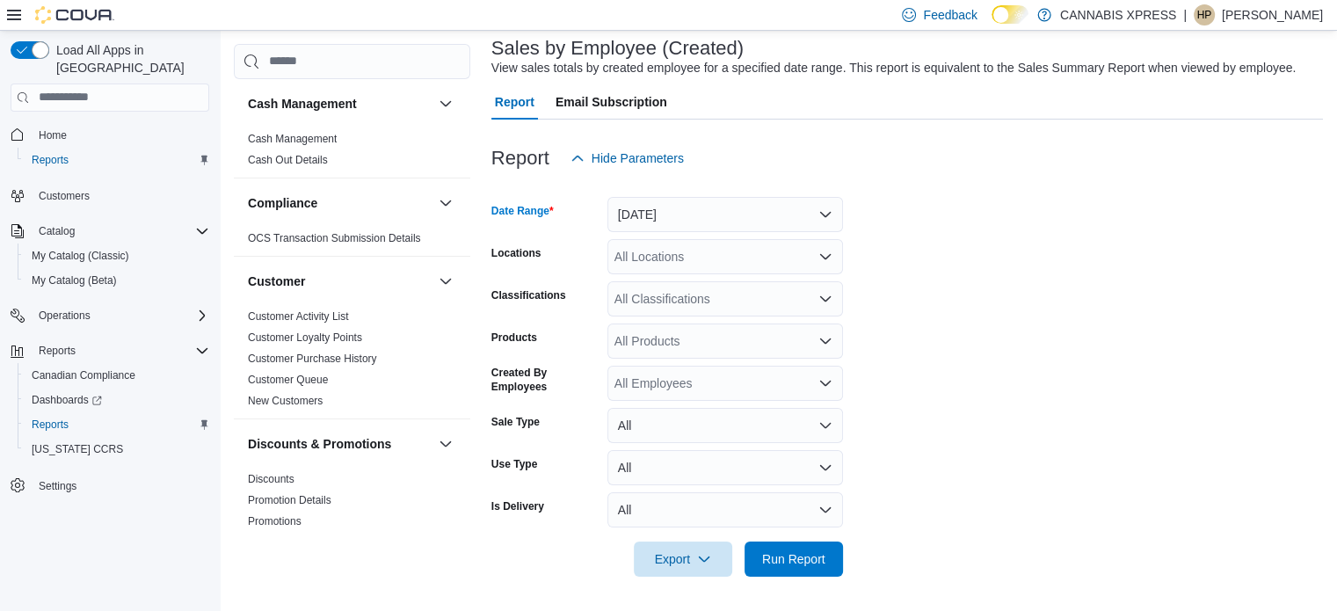
click at [672, 269] on div "All Locations" at bounding box center [725, 256] width 236 height 35
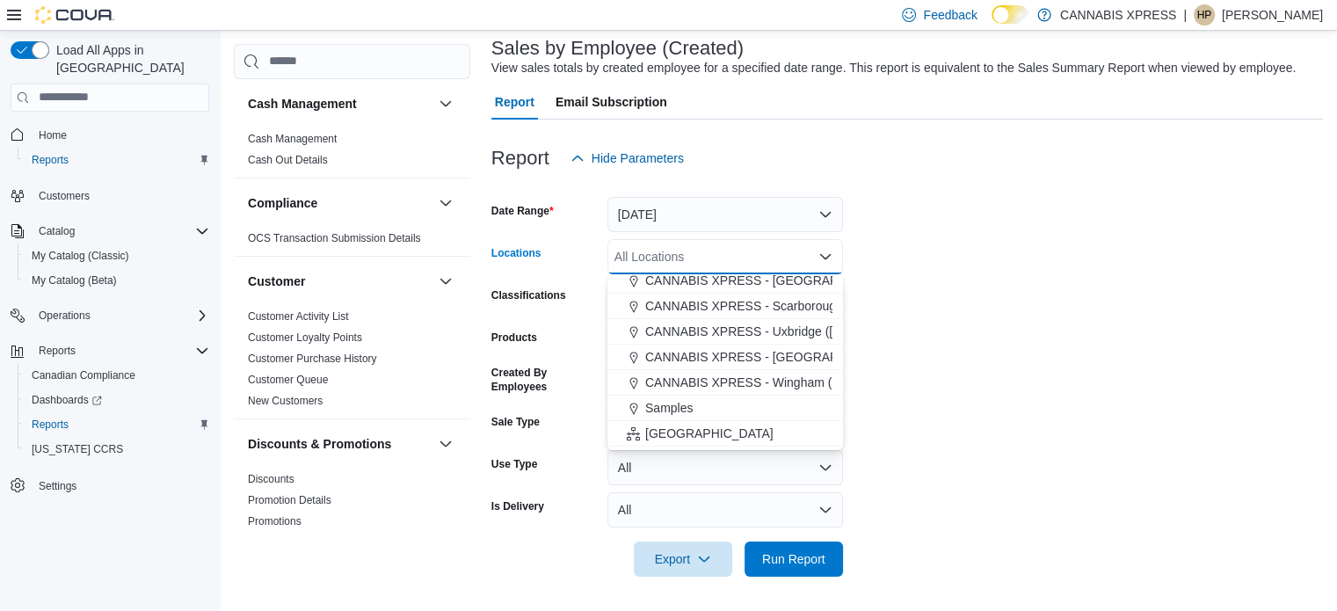
scroll to position [264, 0]
click at [742, 301] on span "CANNABIS XPRESS - Scarborough ([GEOGRAPHIC_DATA])" at bounding box center [814, 303] width 338 height 18
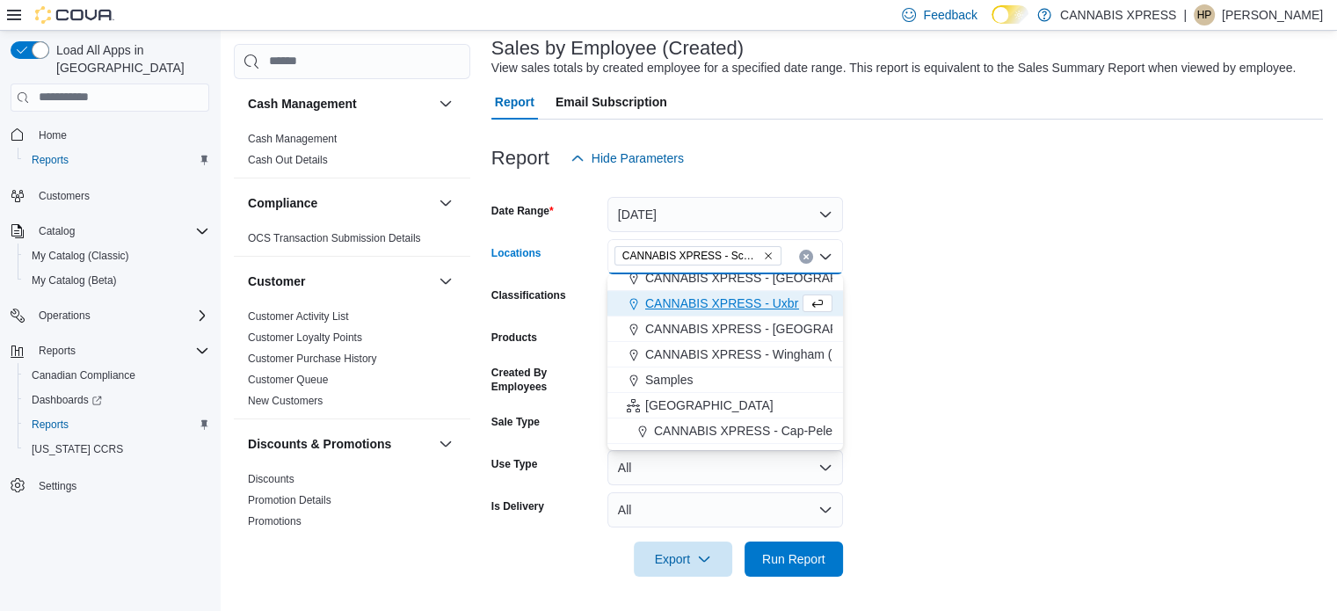
click at [942, 512] on form "Date Range [DATE] Locations CANNABIS XPRESS - Scarborough ([GEOGRAPHIC_DATA]) C…" at bounding box center [907, 376] width 832 height 401
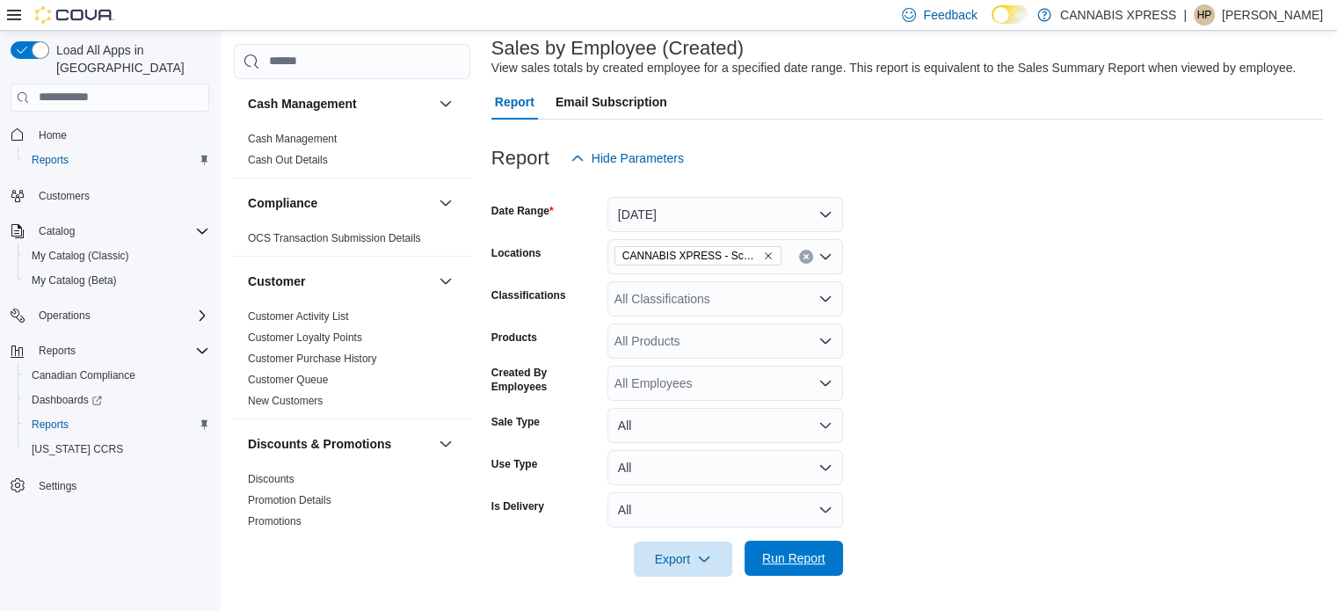
click at [819, 553] on span "Run Report" at bounding box center [793, 558] width 63 height 18
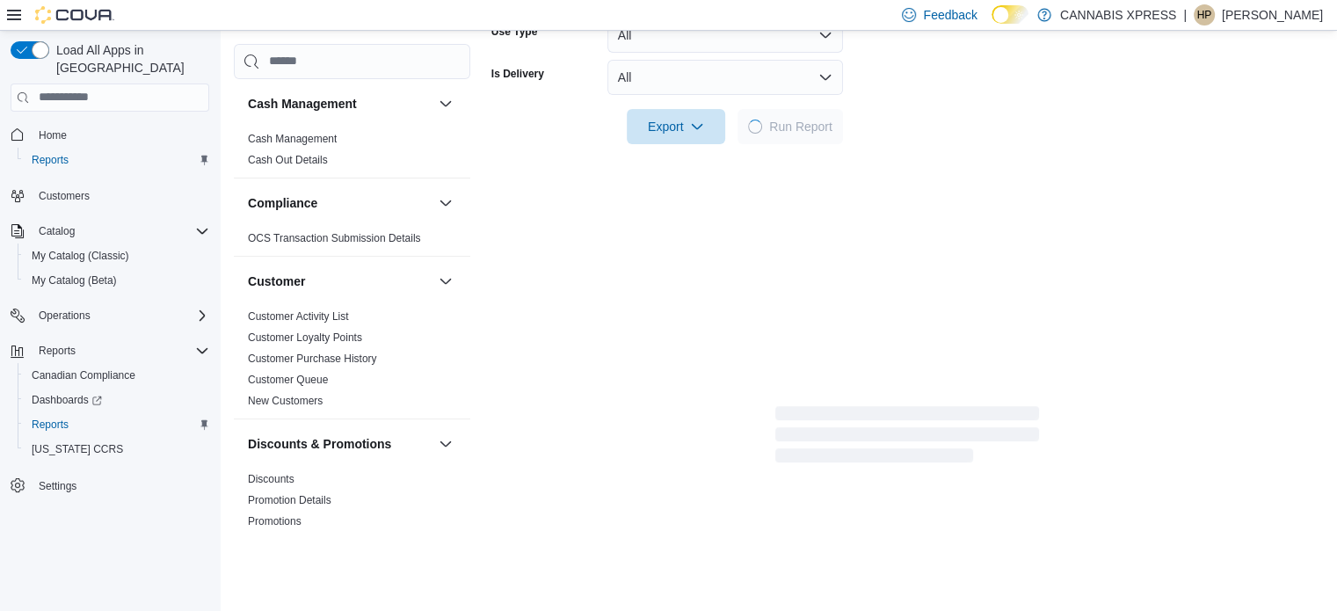
scroll to position [546, 0]
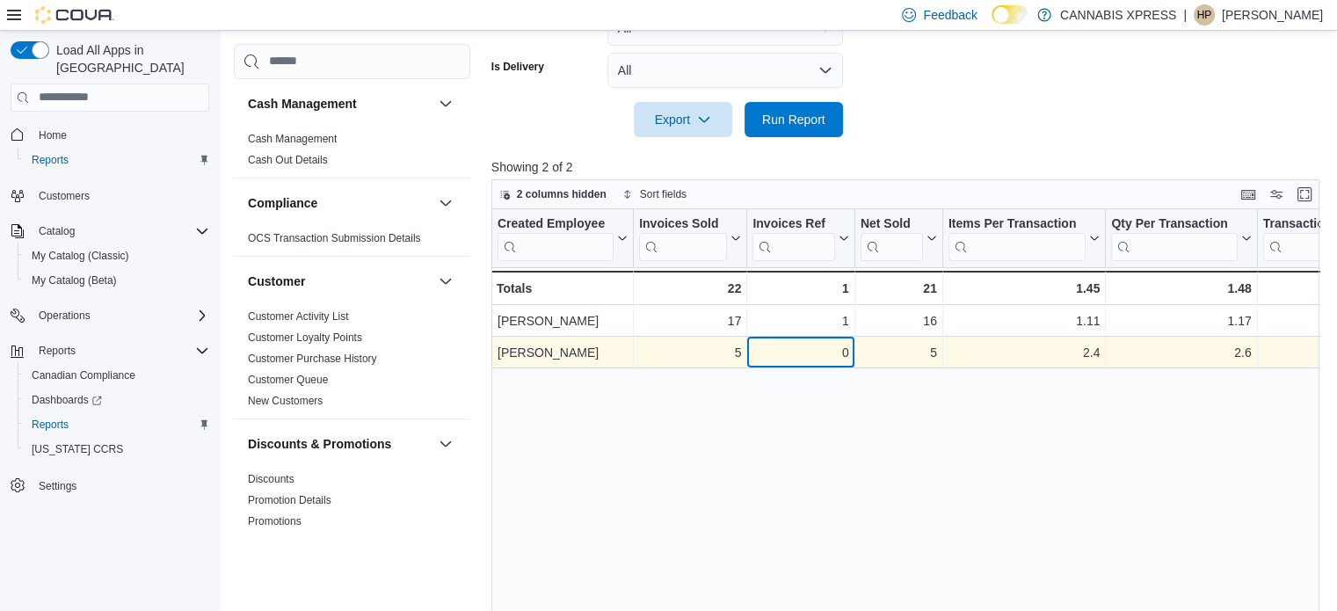
click at [844, 358] on div "0" at bounding box center [800, 352] width 96 height 21
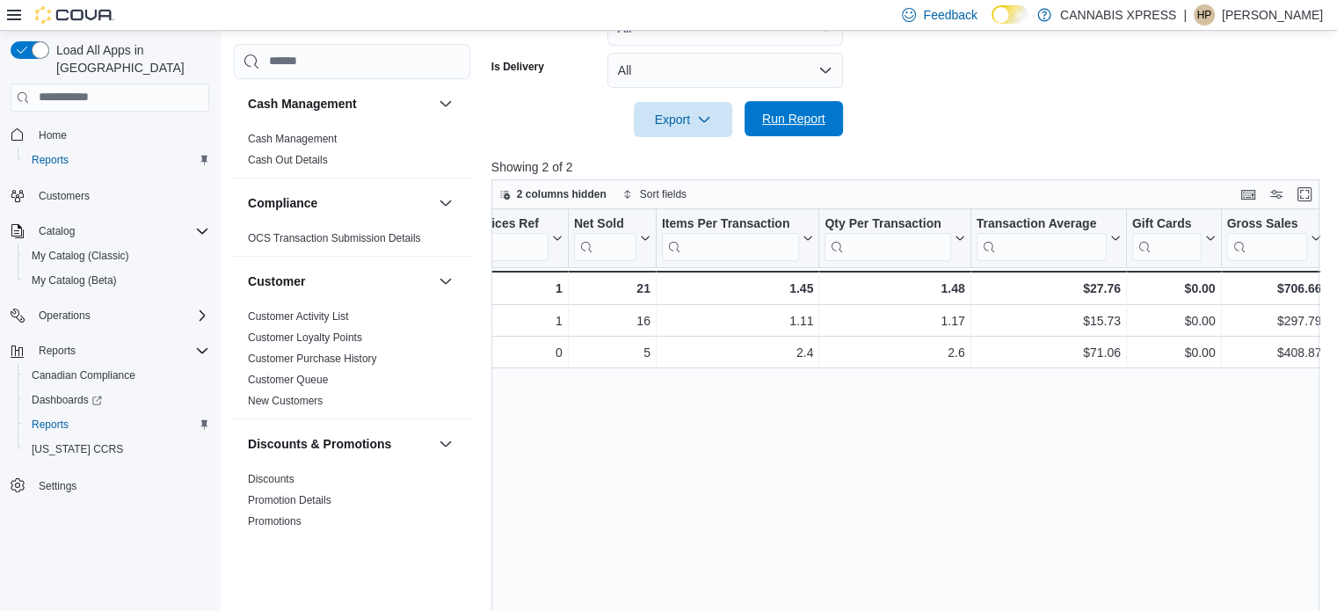
click at [778, 112] on span "Run Report" at bounding box center [793, 119] width 63 height 18
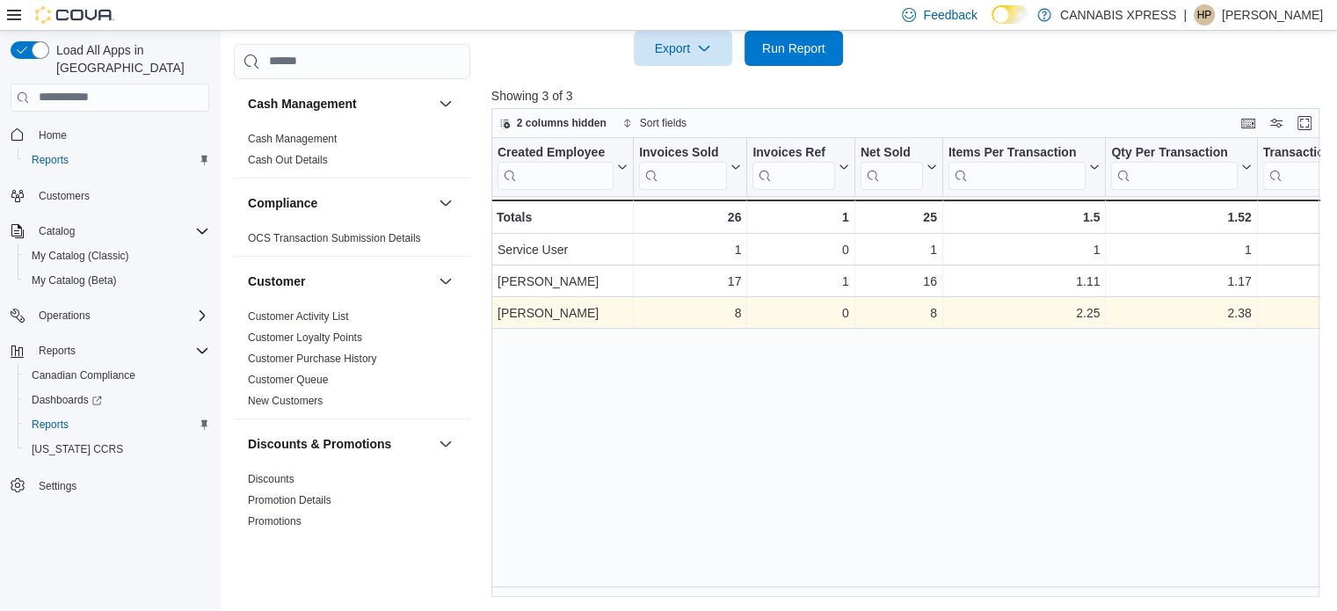
scroll to position [616, 0]
click at [621, 318] on div "[PERSON_NAME]" at bounding box center [562, 313] width 130 height 21
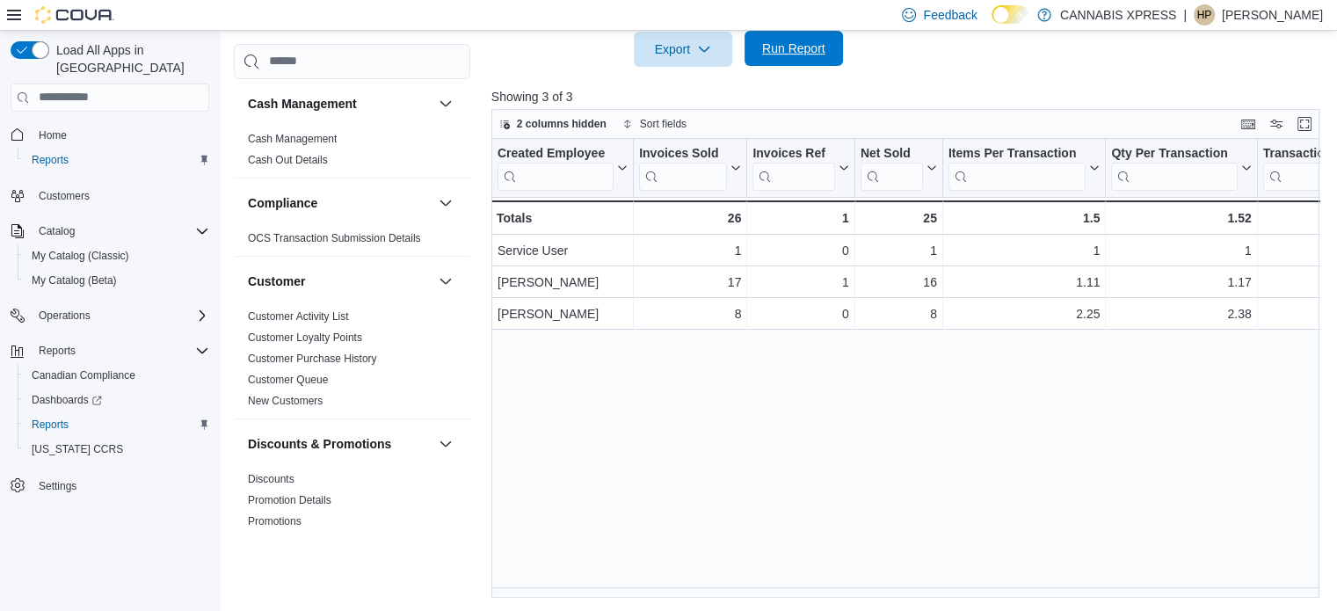
click at [770, 54] on span "Run Report" at bounding box center [793, 49] width 63 height 18
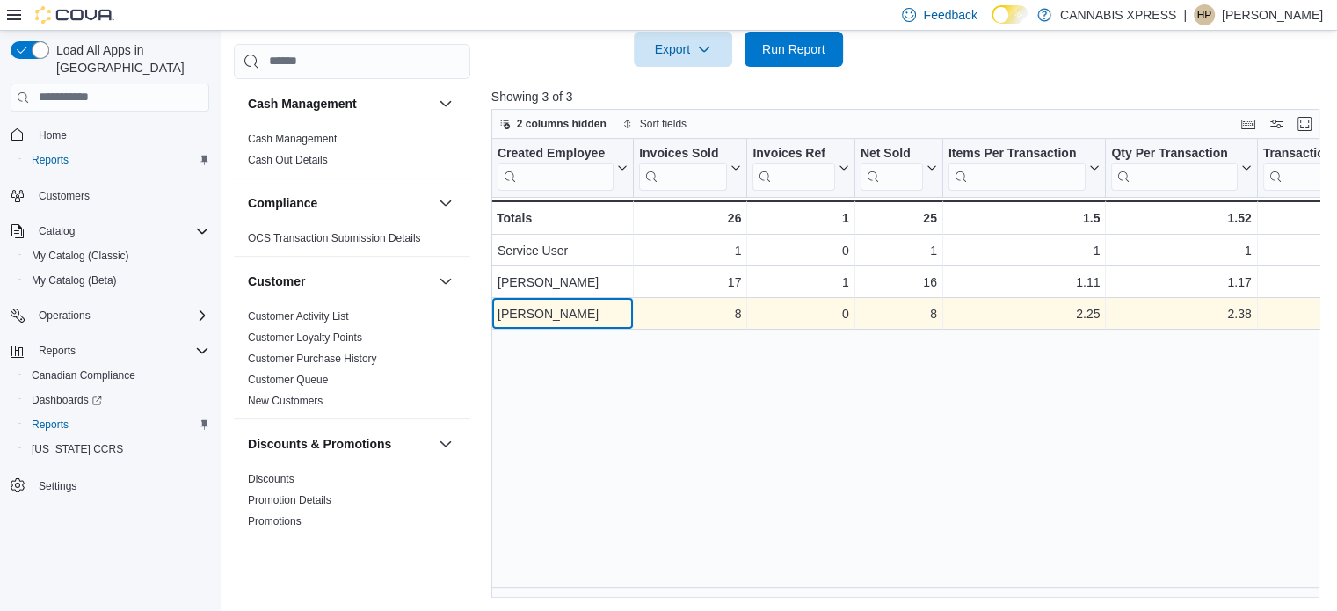
click at [628, 321] on div "[PERSON_NAME] - Created Employee, column 1, row 3" at bounding box center [562, 314] width 142 height 32
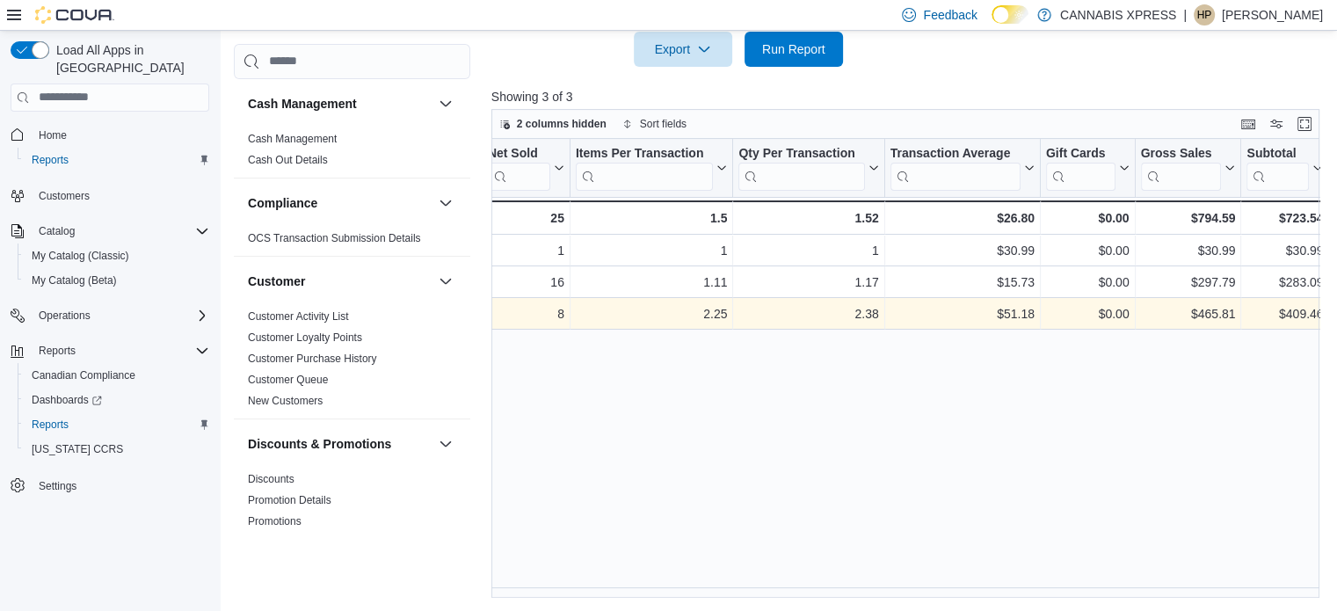
scroll to position [0, 461]
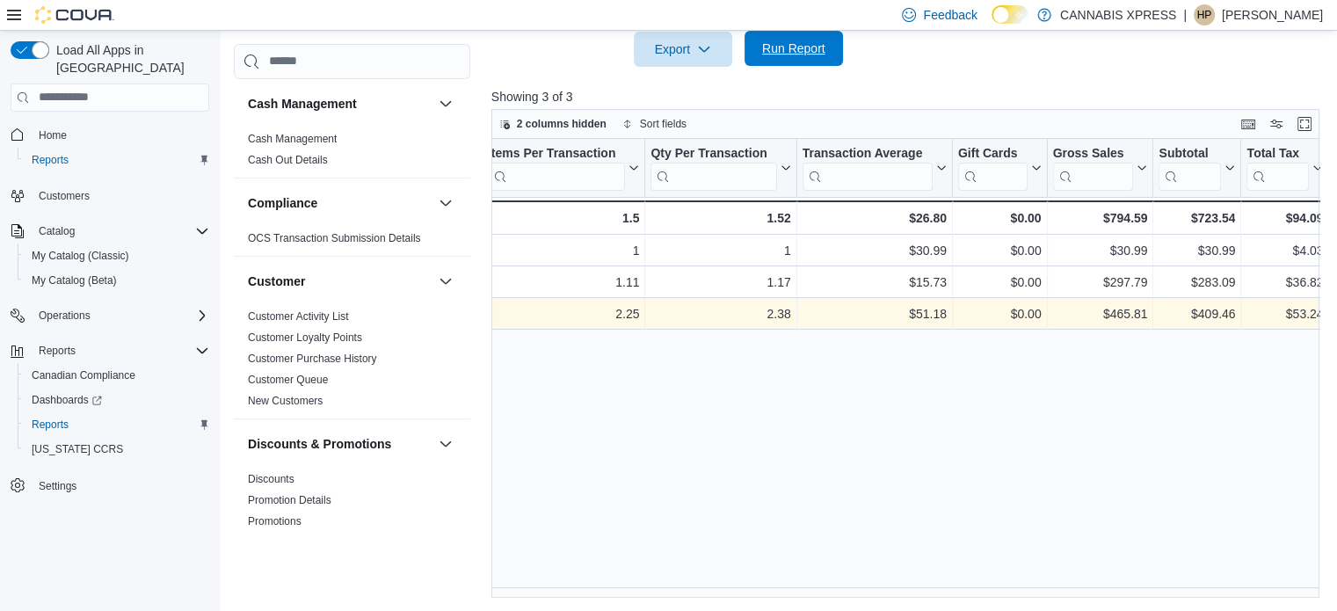
click at [773, 52] on span "Run Report" at bounding box center [793, 49] width 63 height 18
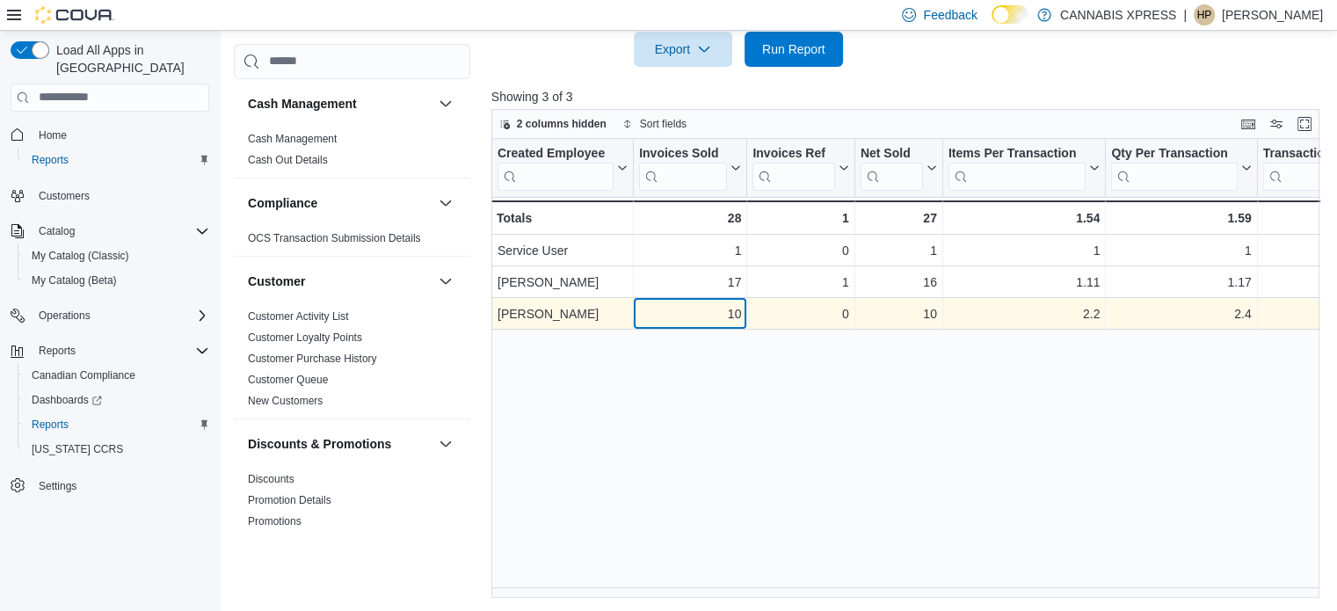
click at [728, 305] on div "10" at bounding box center [690, 313] width 102 height 21
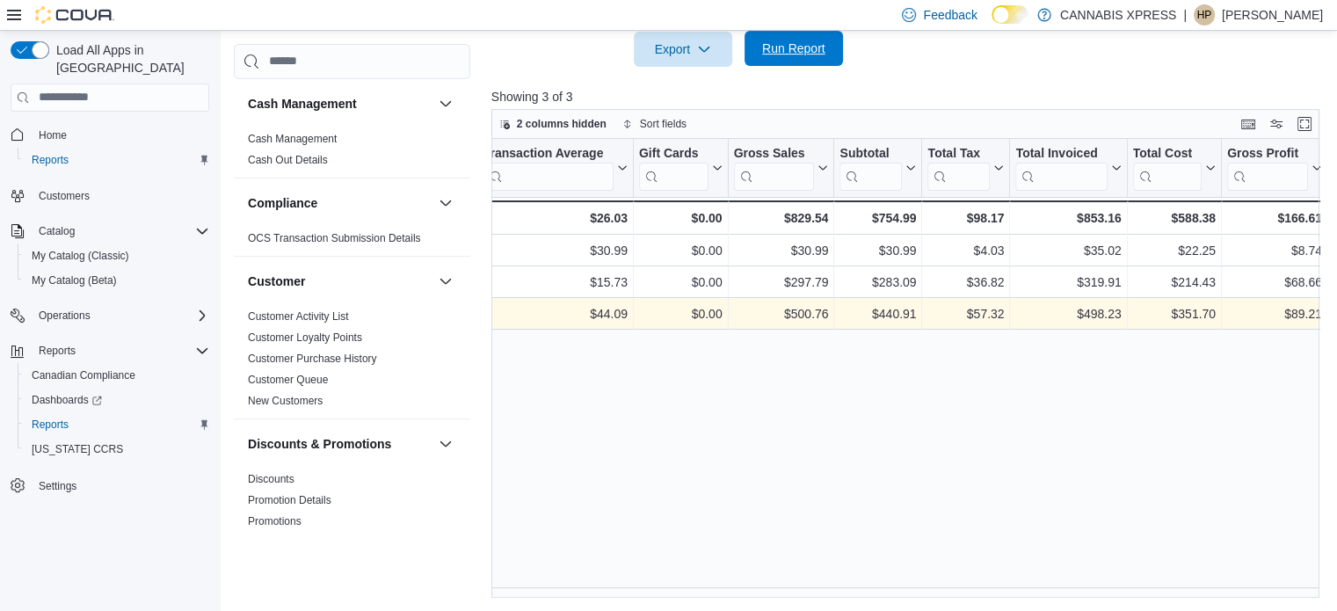
click at [818, 45] on span "Run Report" at bounding box center [793, 49] width 63 height 18
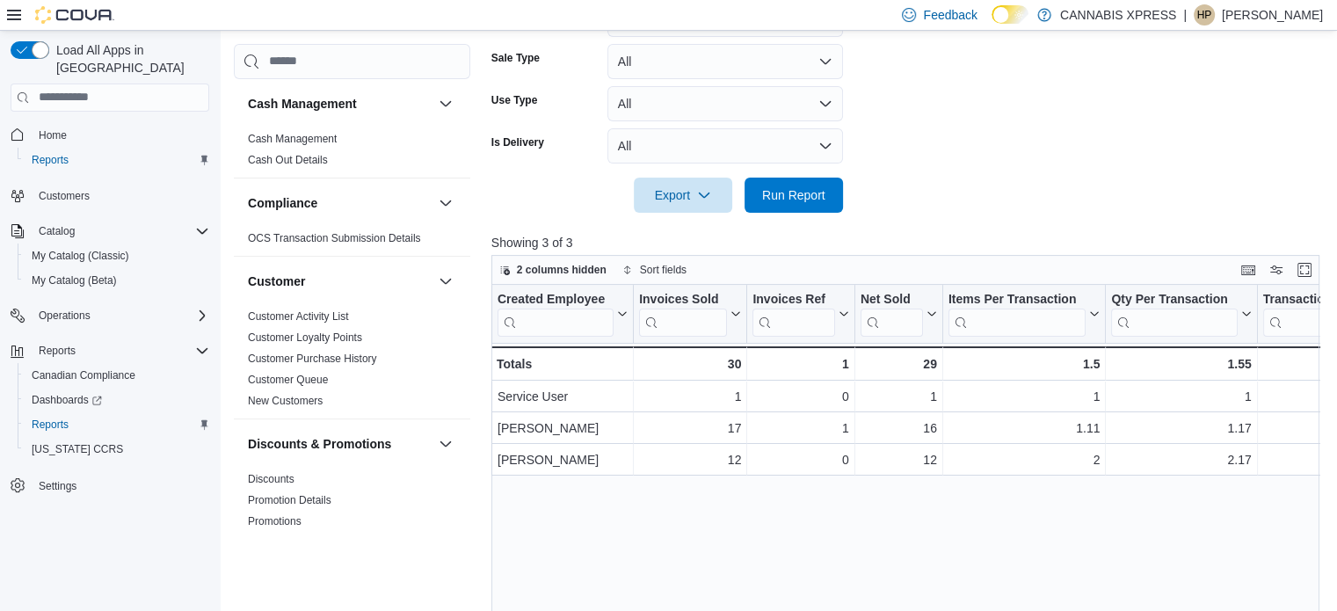
scroll to position [476, 0]
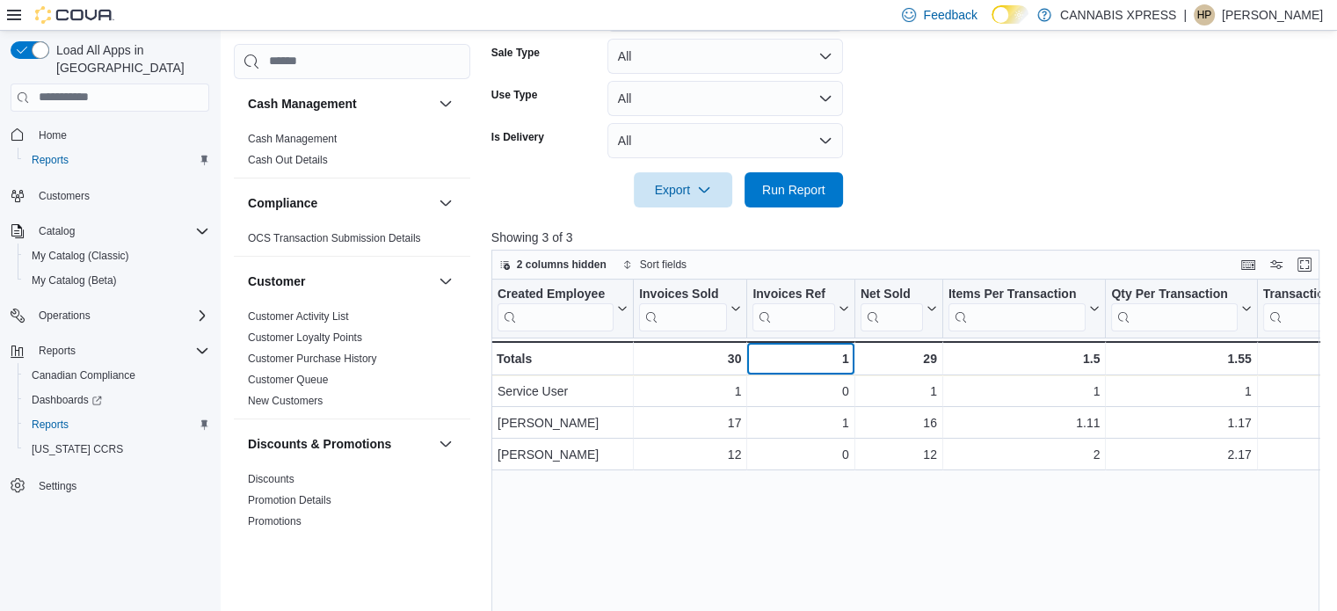
click at [824, 358] on div "1" at bounding box center [800, 358] width 96 height 21
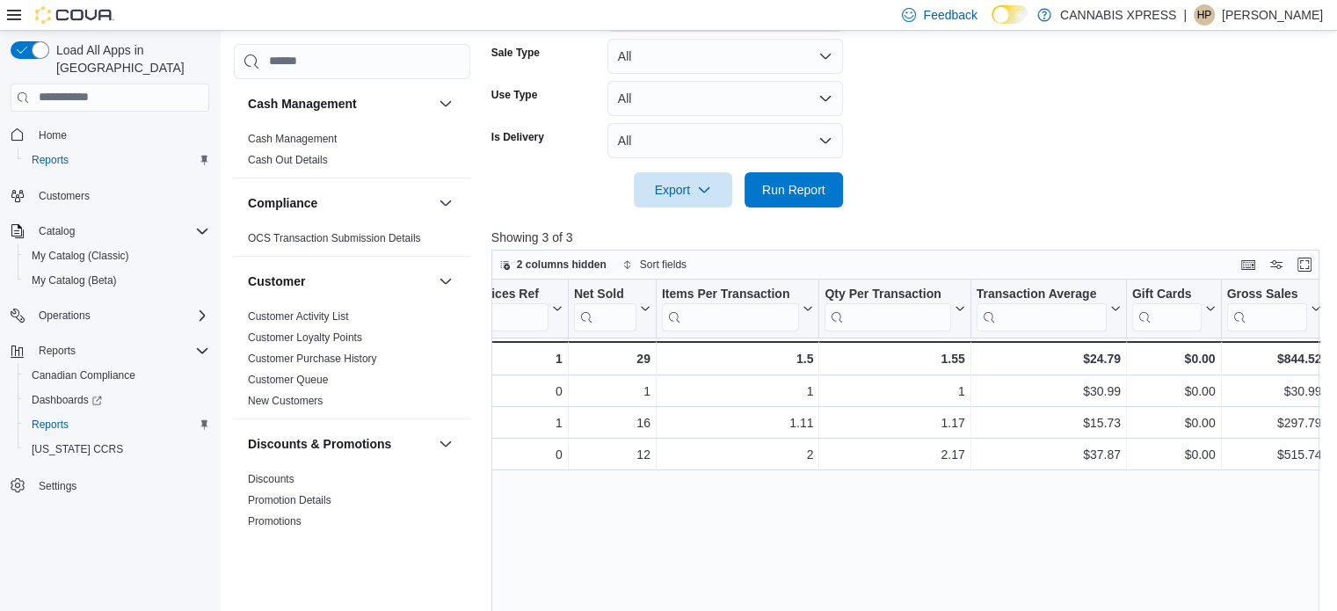
scroll to position [0, 373]
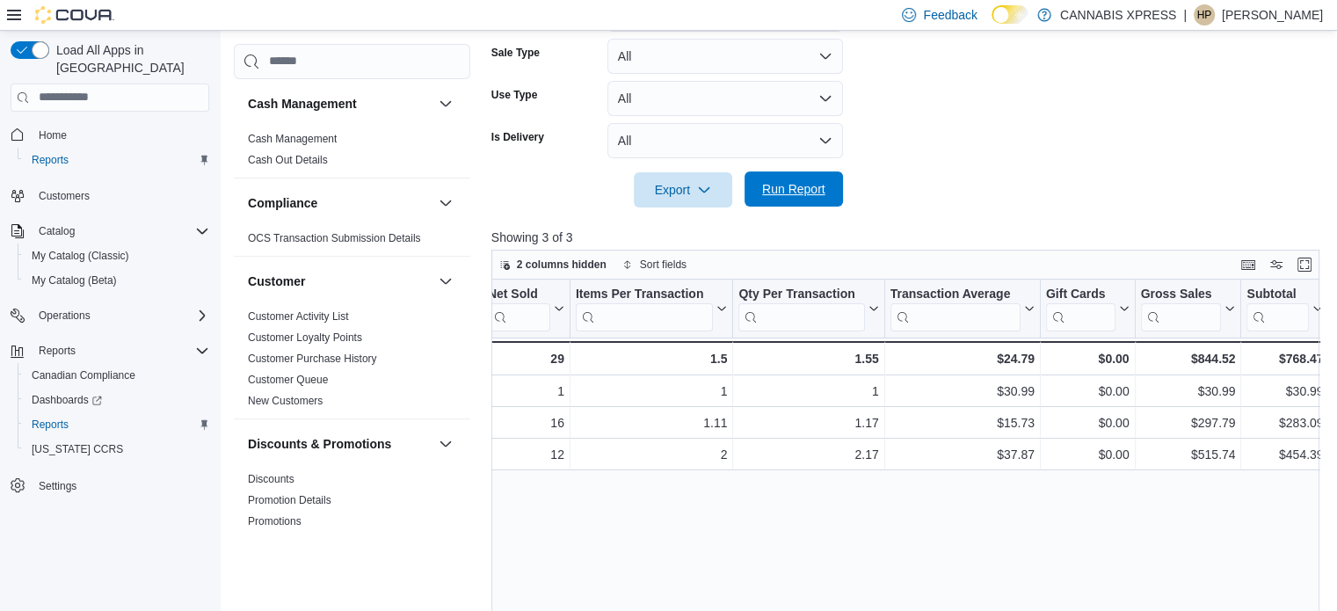
click at [821, 182] on span "Run Report" at bounding box center [793, 189] width 63 height 18
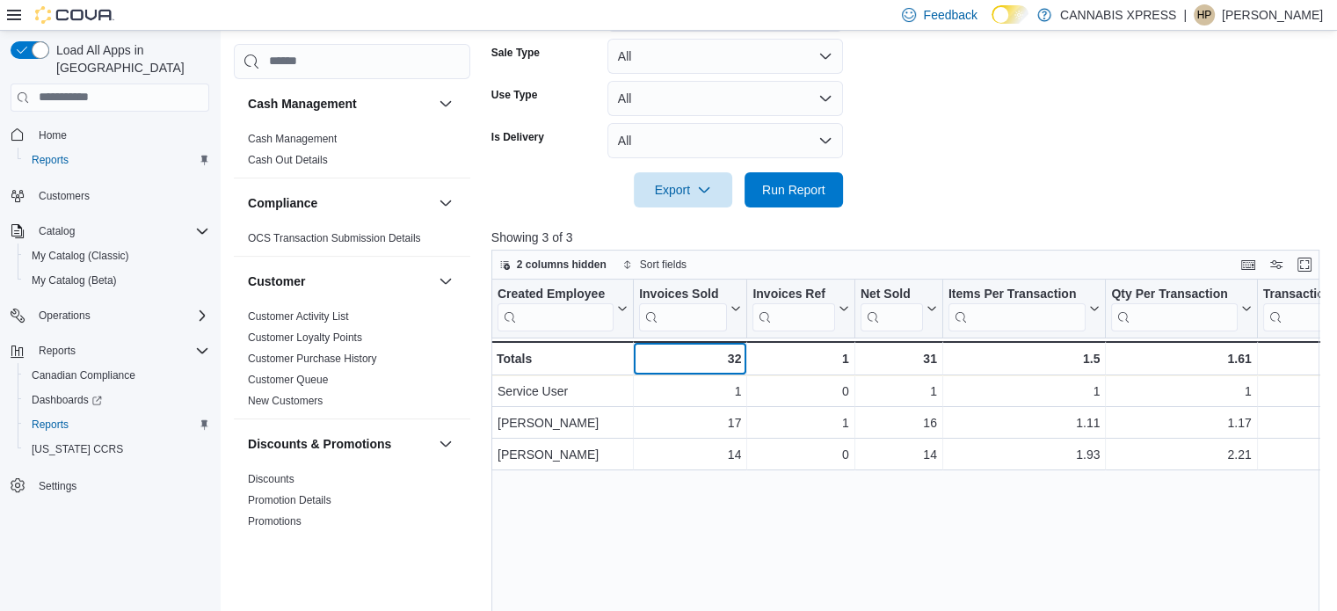
click at [735, 351] on div "32" at bounding box center [690, 358] width 102 height 21
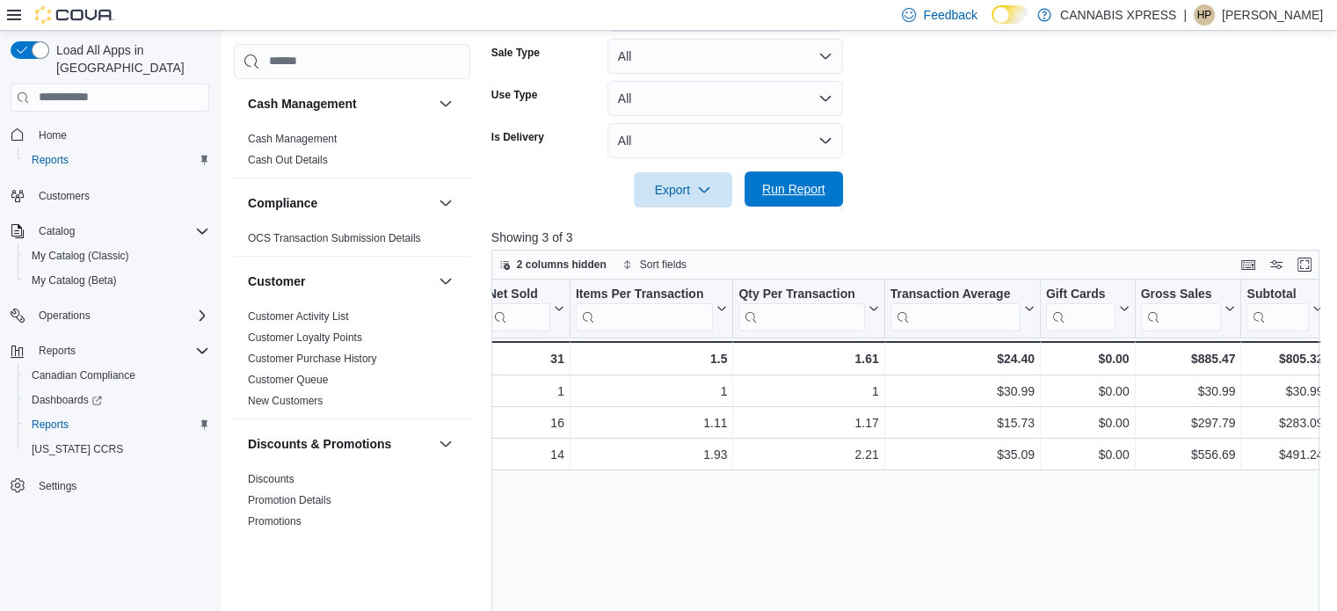
click at [800, 178] on span "Run Report" at bounding box center [793, 188] width 77 height 35
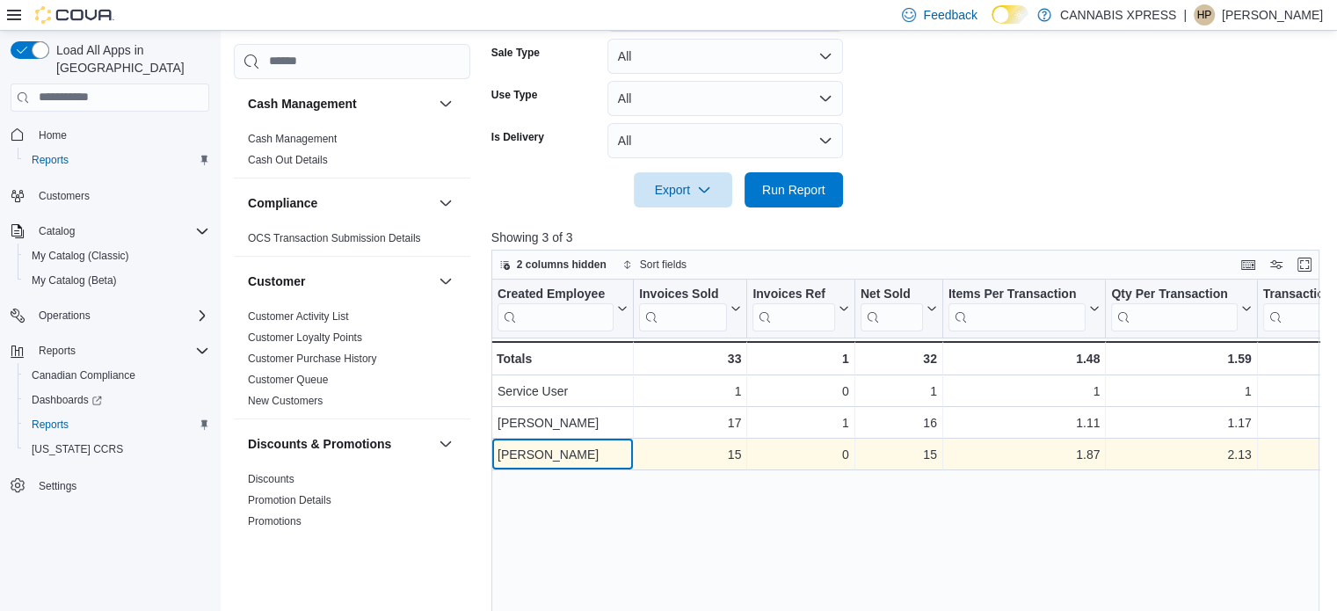
click at [612, 446] on div "[PERSON_NAME]" at bounding box center [562, 454] width 130 height 21
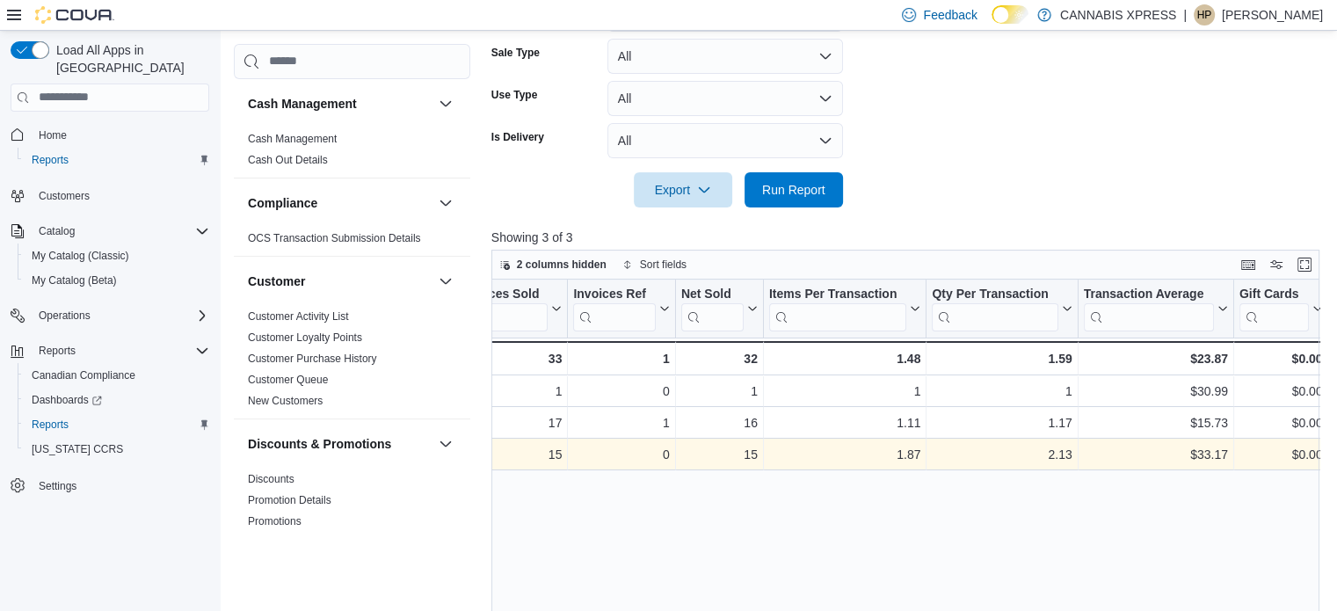
scroll to position [0, 287]
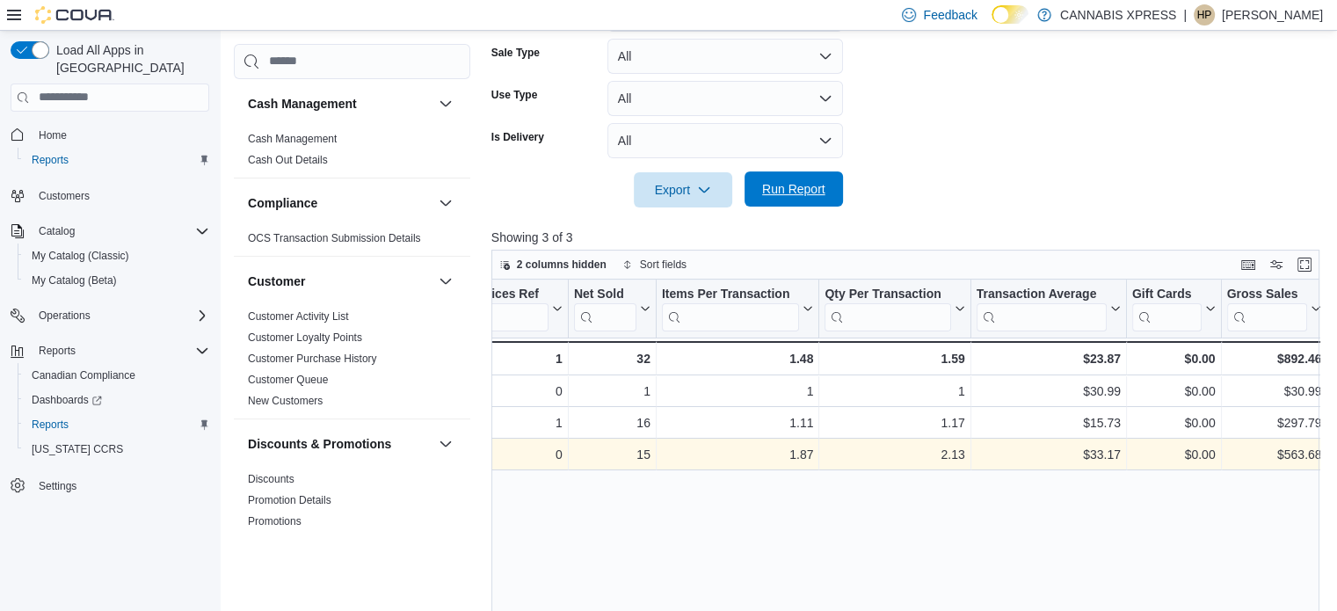
click at [781, 183] on span "Run Report" at bounding box center [793, 189] width 63 height 18
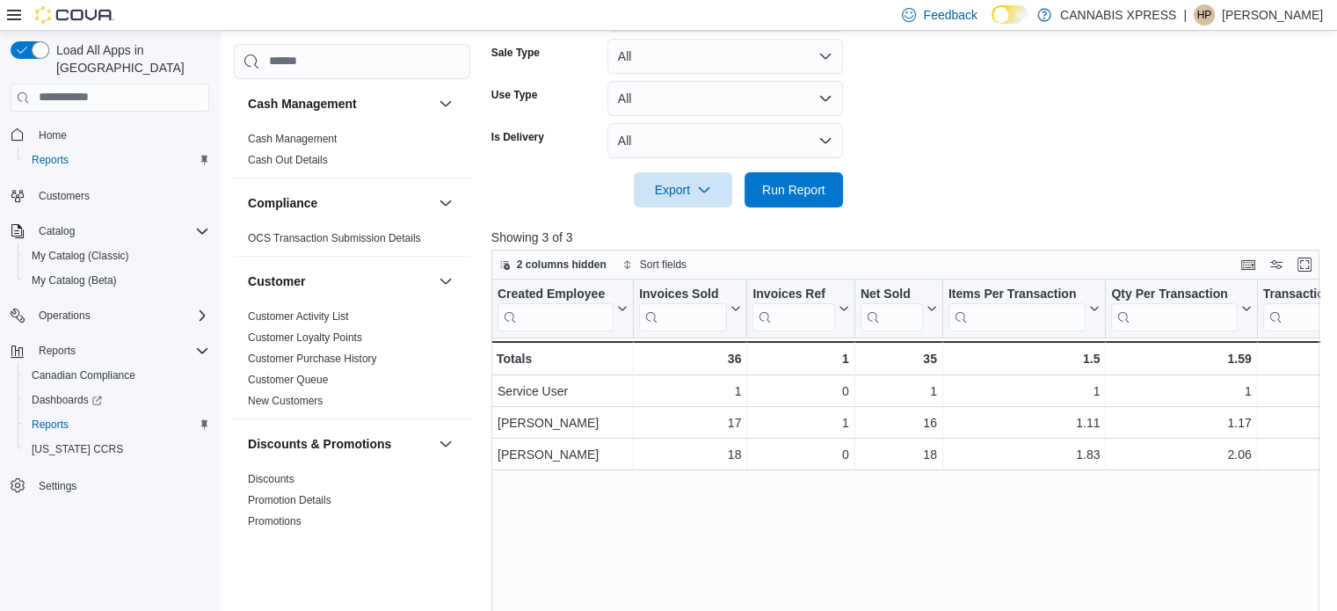
click at [845, 192] on form "Date Range [DATE] Locations CANNABIS XPRESS - Scarborough ([GEOGRAPHIC_DATA]) C…" at bounding box center [909, 7] width 837 height 401
click at [833, 192] on button "Run Report" at bounding box center [793, 188] width 98 height 35
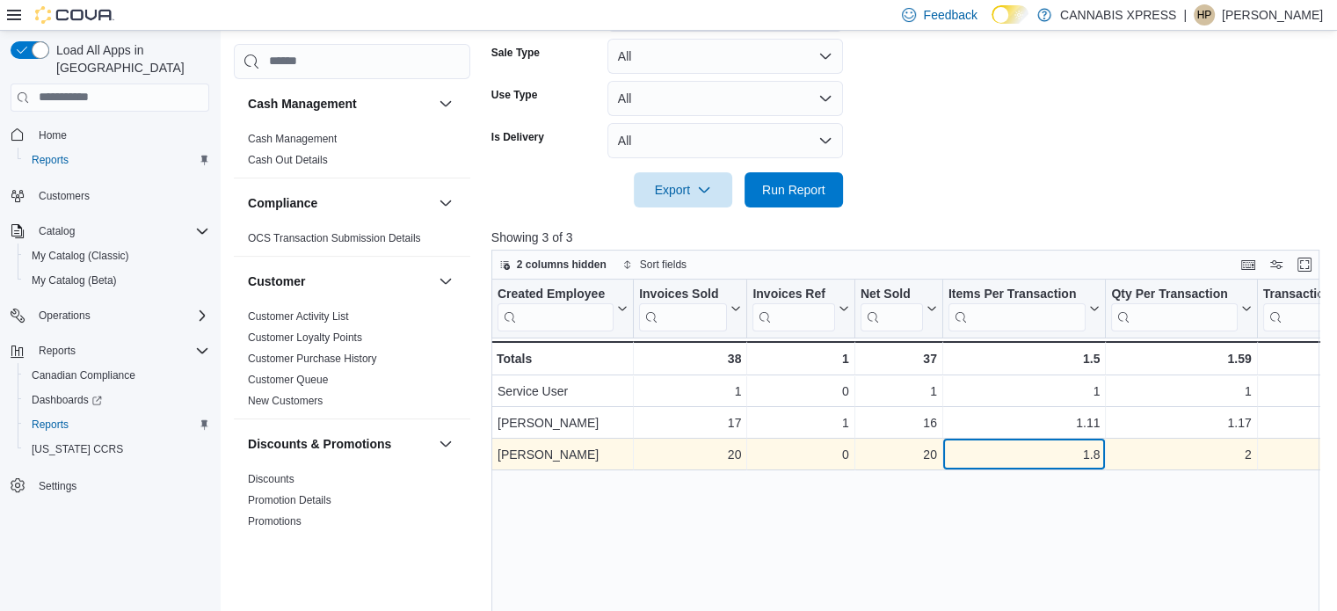
click at [943, 460] on div "1.8 - Items Per Transaction, column 5, row 3" at bounding box center [1024, 455] width 163 height 32
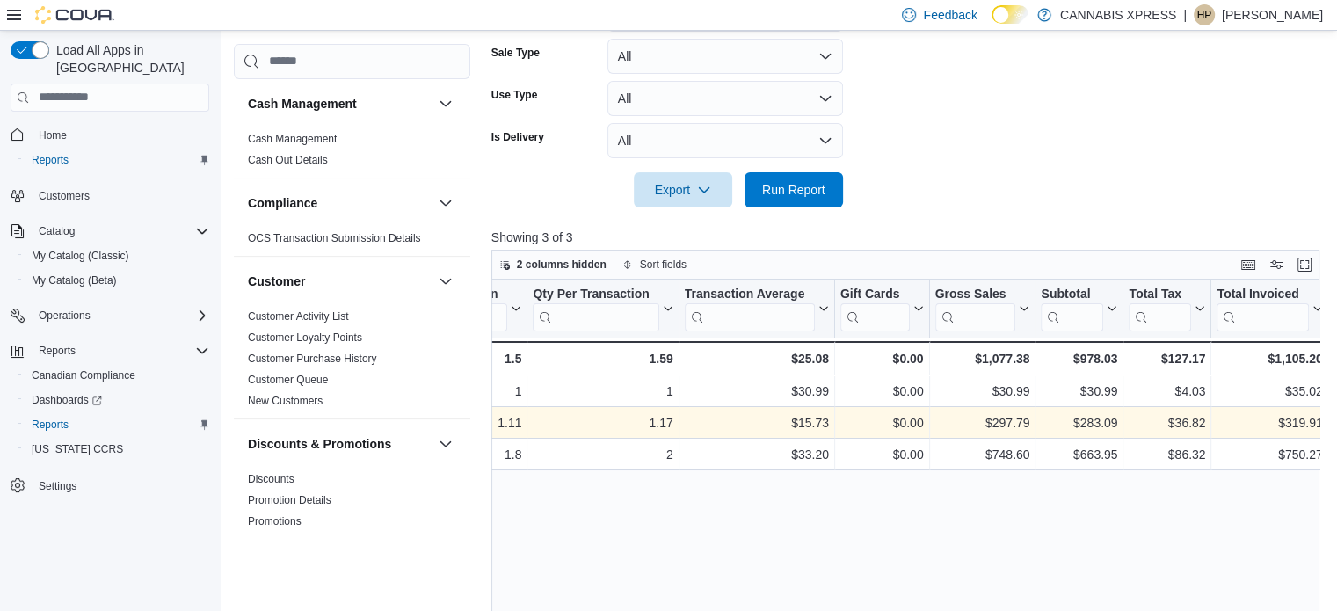
scroll to position [0, 673]
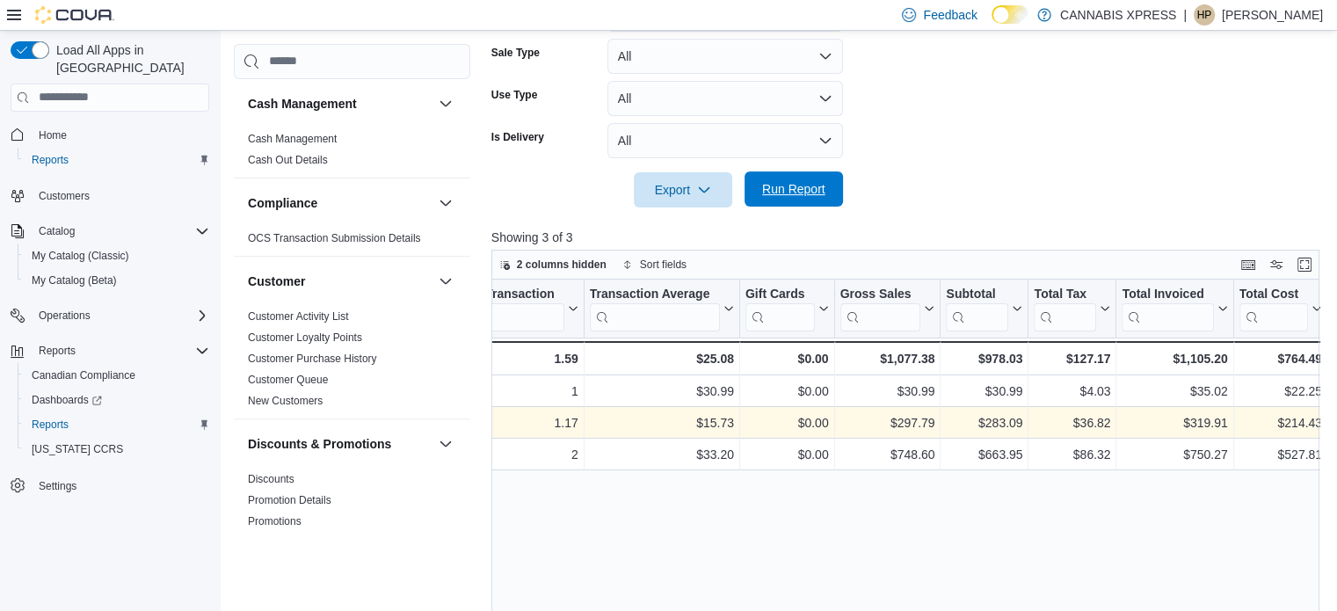
click at [764, 187] on span "Run Report" at bounding box center [793, 189] width 63 height 18
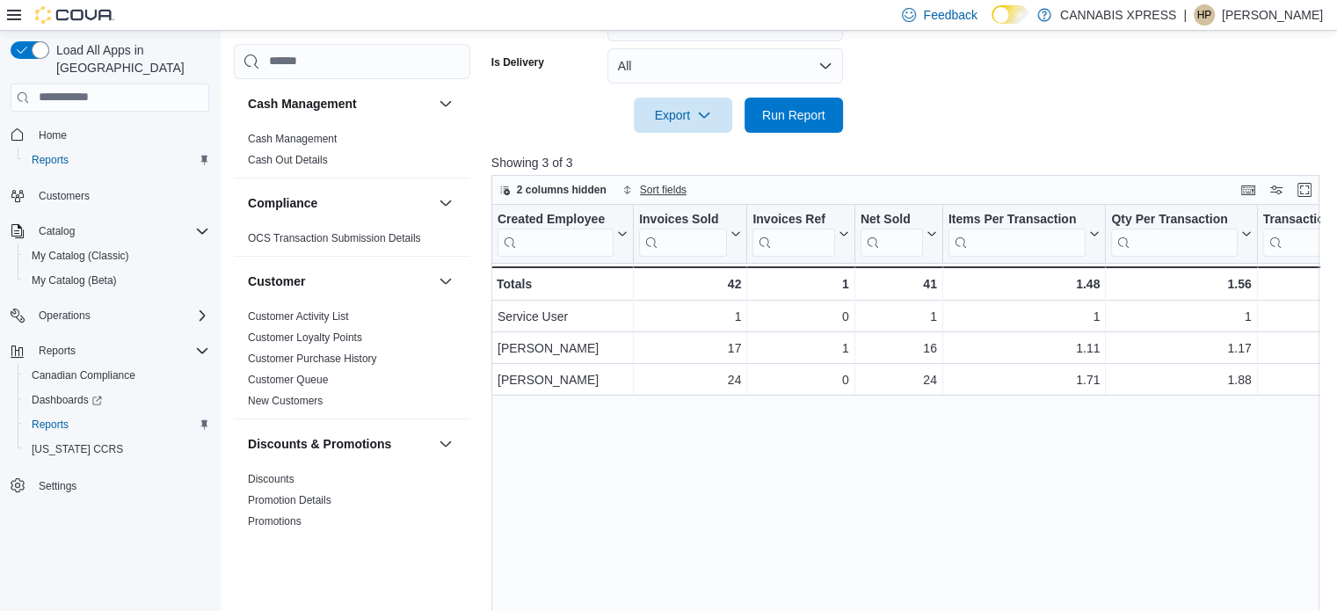
scroll to position [616, 0]
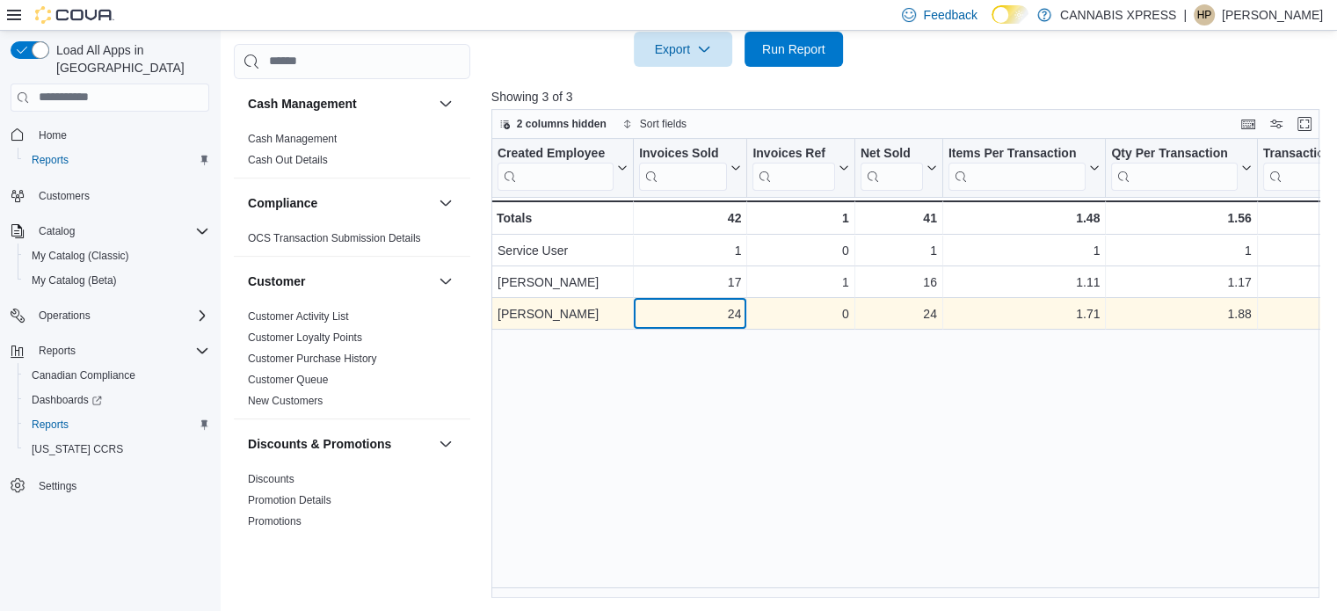
click at [661, 309] on div "24" at bounding box center [690, 313] width 102 height 21
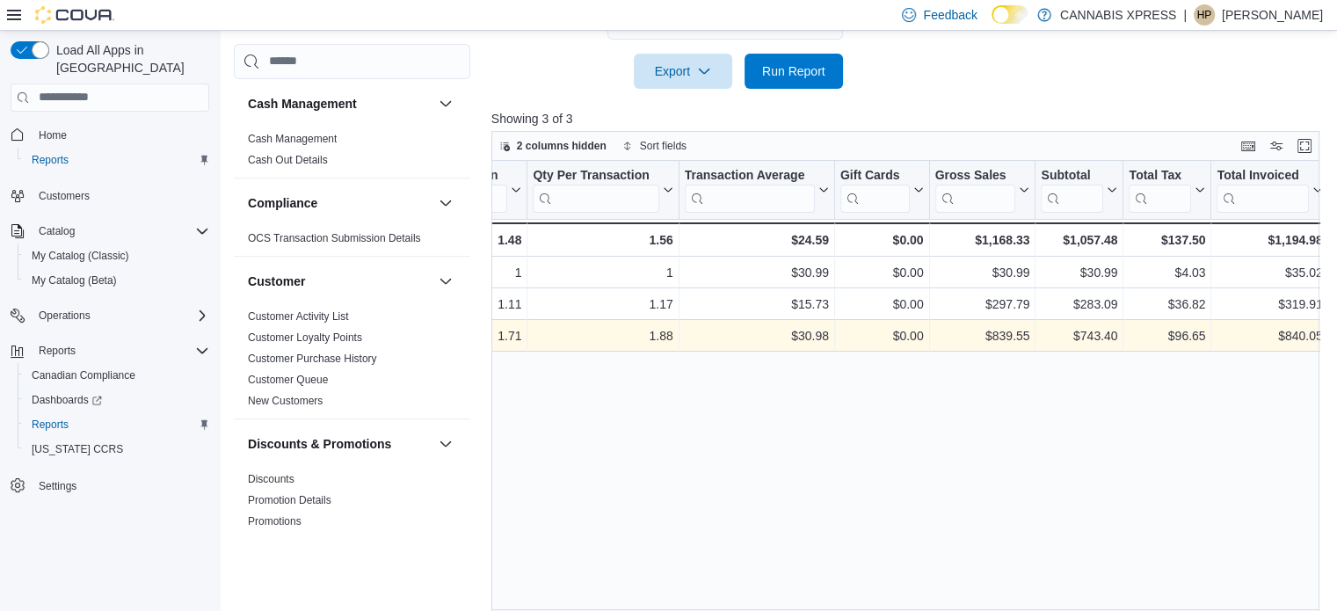
click at [788, 75] on div "Report Hide Parameters Date Range [DATE] Locations CANNABIS XPRESS - Scarboroug…" at bounding box center [909, 126] width 837 height 988
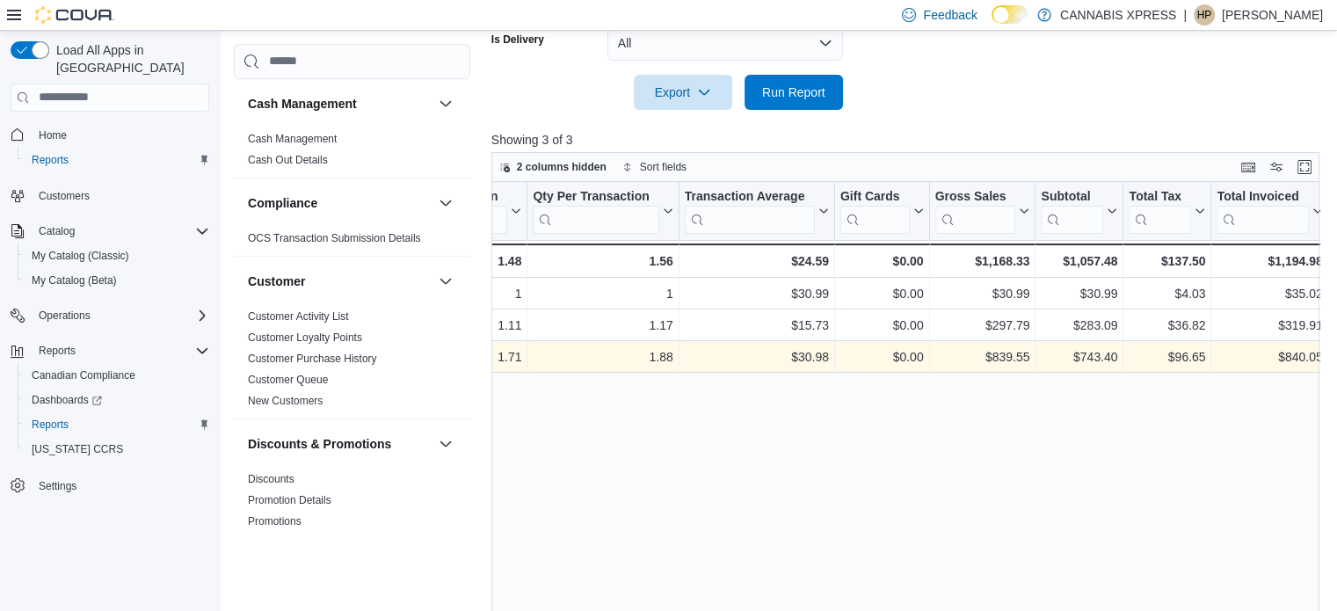
scroll to position [616, 0]
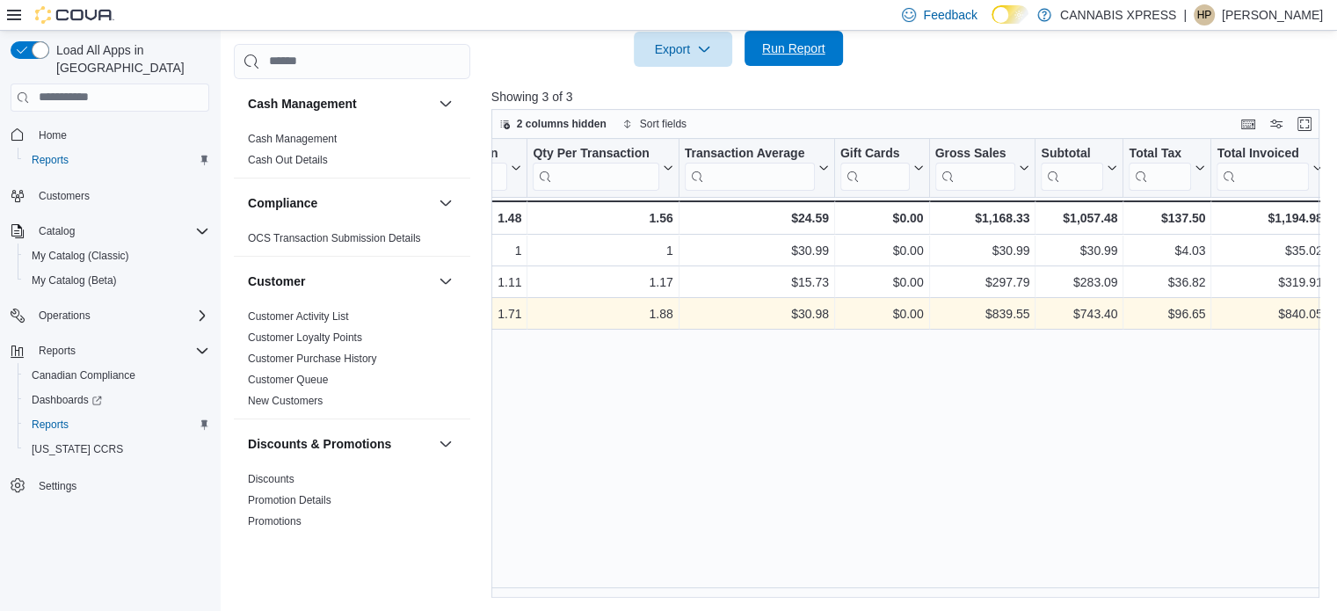
click at [788, 55] on span "Run Report" at bounding box center [793, 49] width 63 height 18
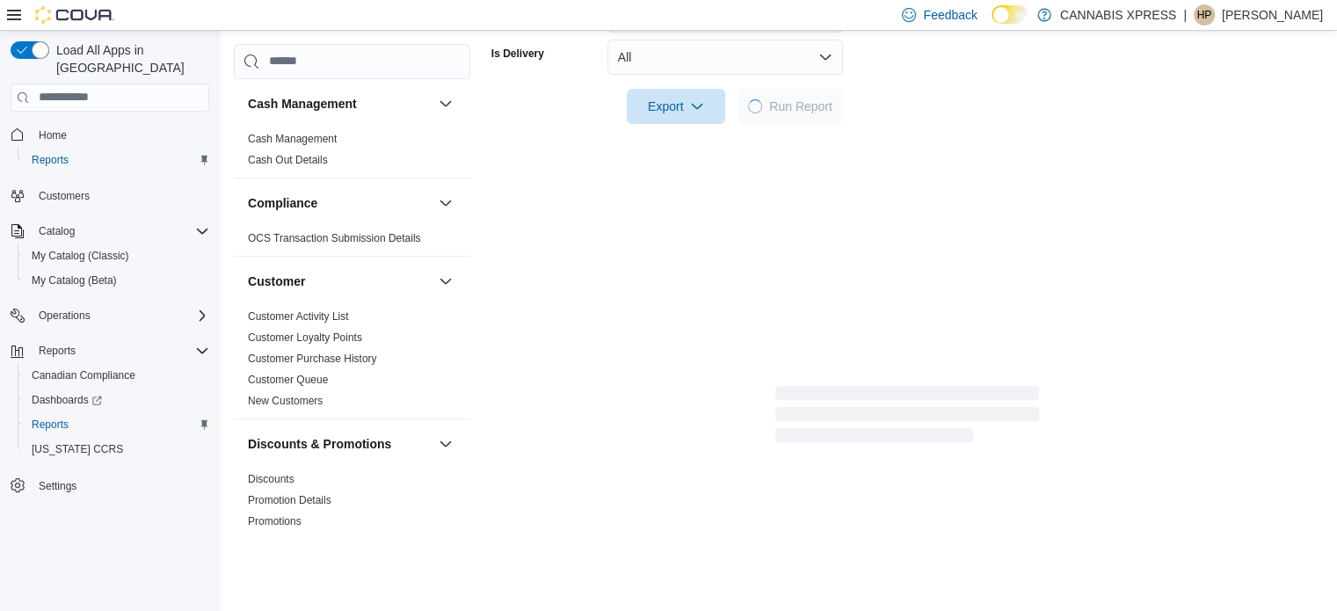
scroll to position [528, 0]
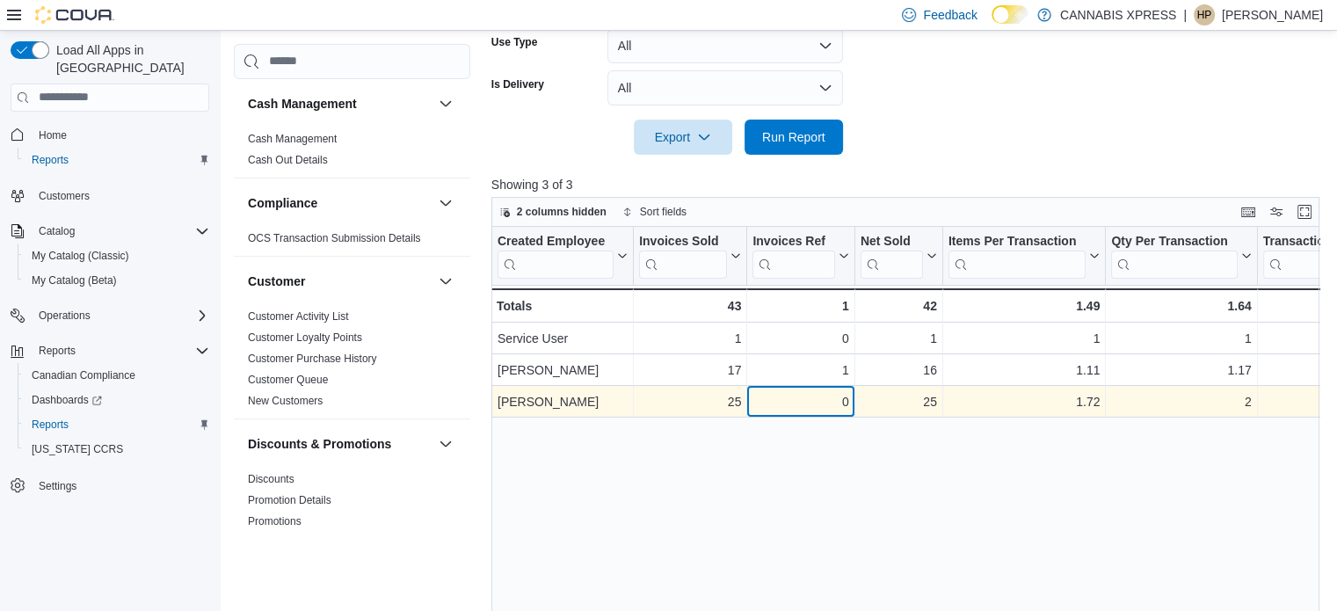
click at [853, 401] on div "0 - Invoices Ref, column 3, row 3" at bounding box center [800, 402] width 107 height 32
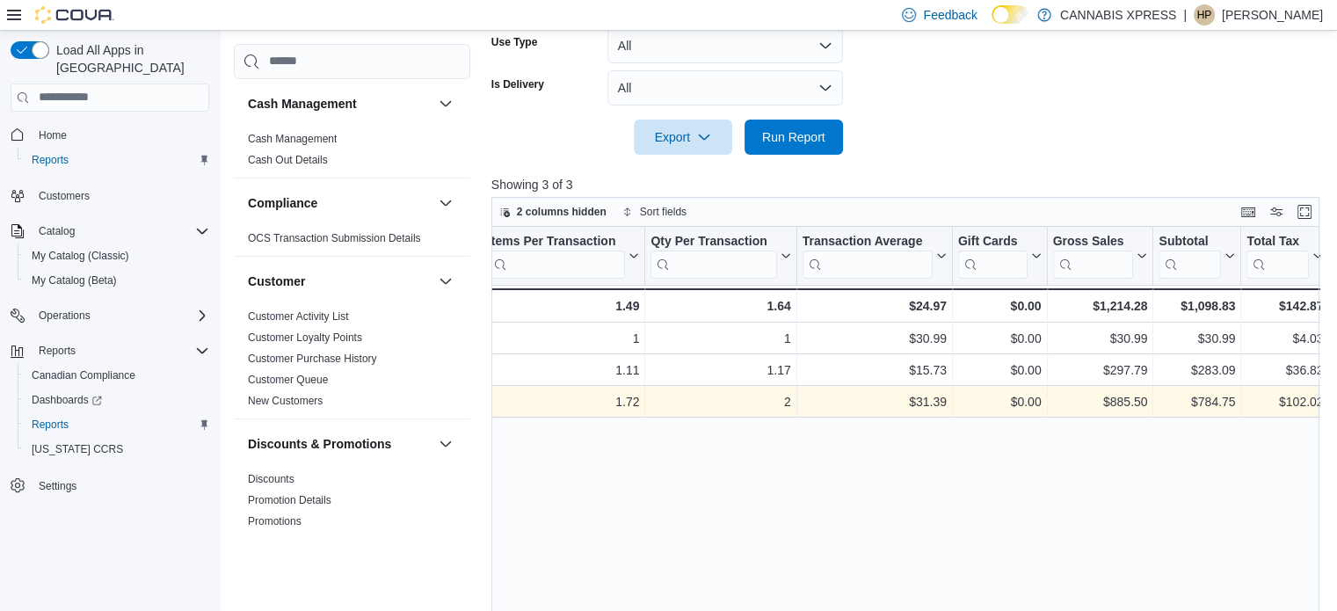
scroll to position [0, 578]
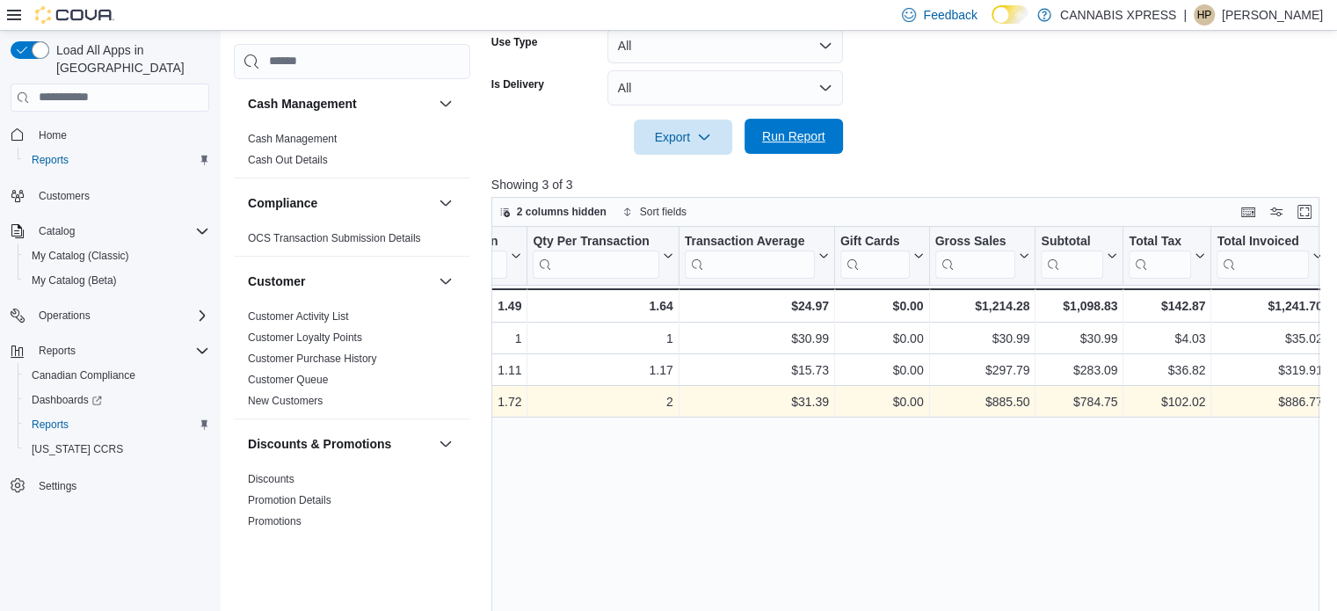
drag, startPoint x: 766, startPoint y: 135, endPoint x: 770, endPoint y: 144, distance: 9.5
click at [766, 139] on span "Run Report" at bounding box center [793, 136] width 63 height 18
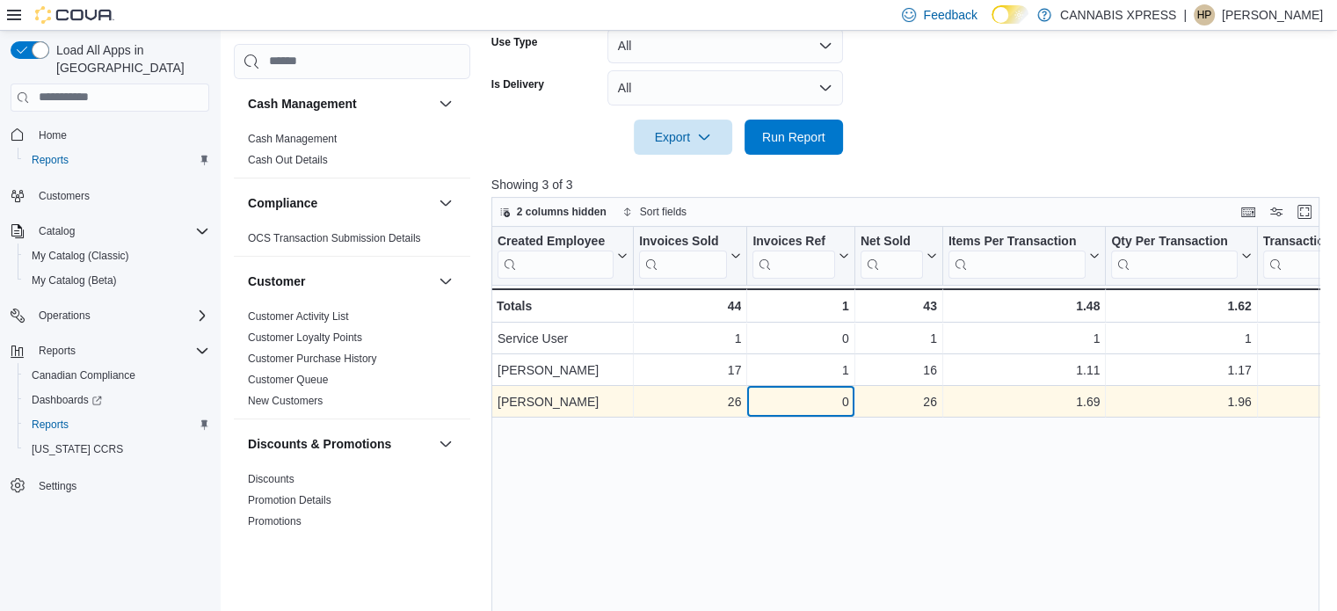
click at [775, 397] on div "0" at bounding box center [800, 401] width 96 height 21
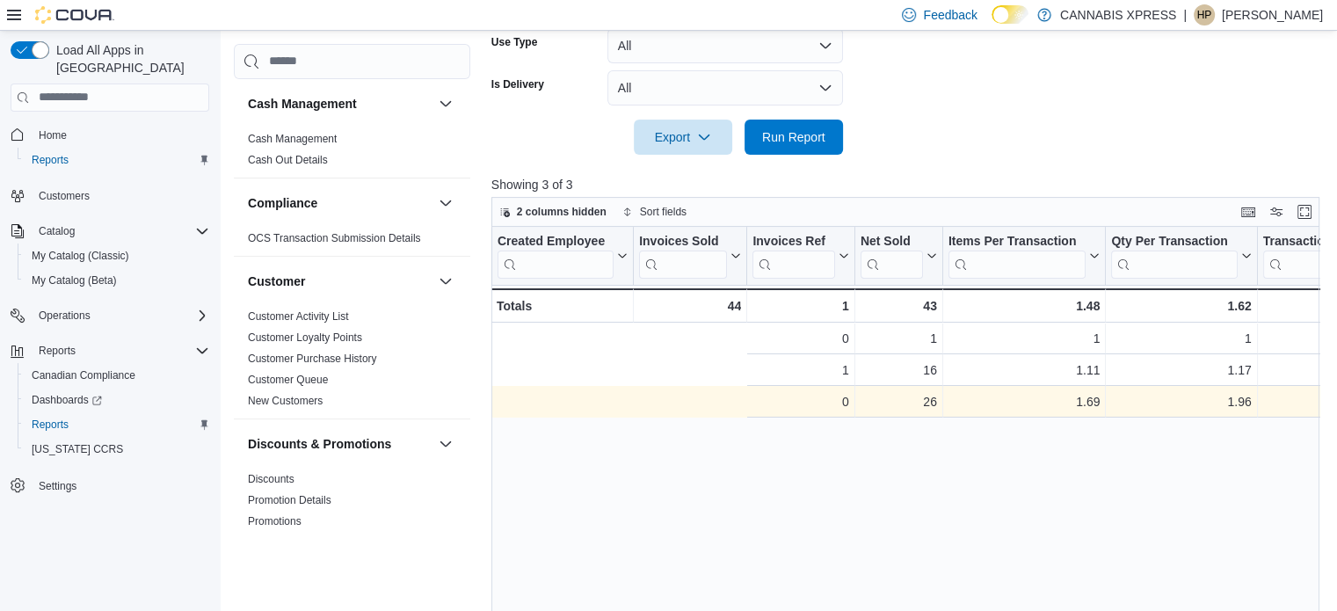
scroll to position [0, 373]
